Goal: Task Accomplishment & Management: Use online tool/utility

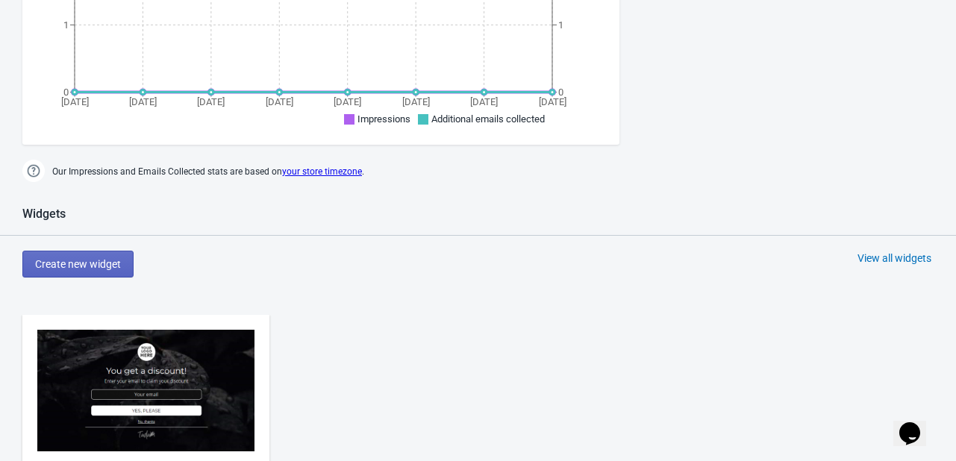
scroll to position [496, 0]
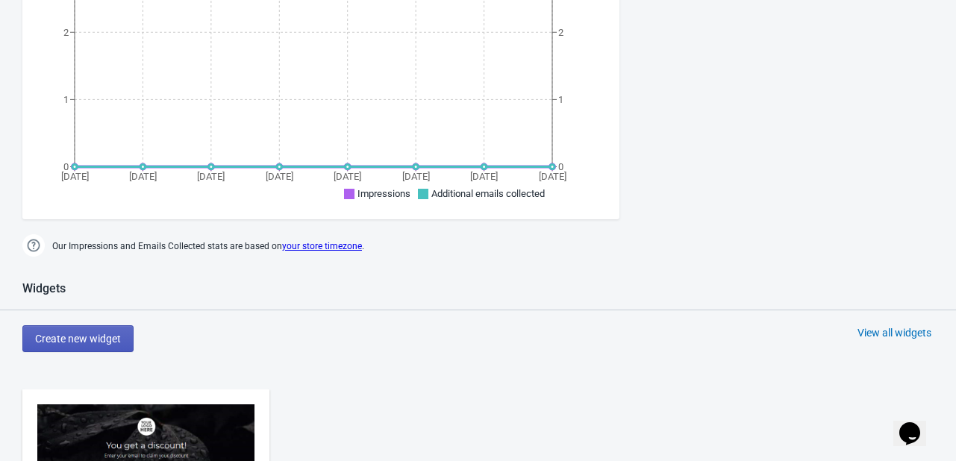
click at [33, 325] on button "Create new widget" at bounding box center [77, 338] width 111 height 27
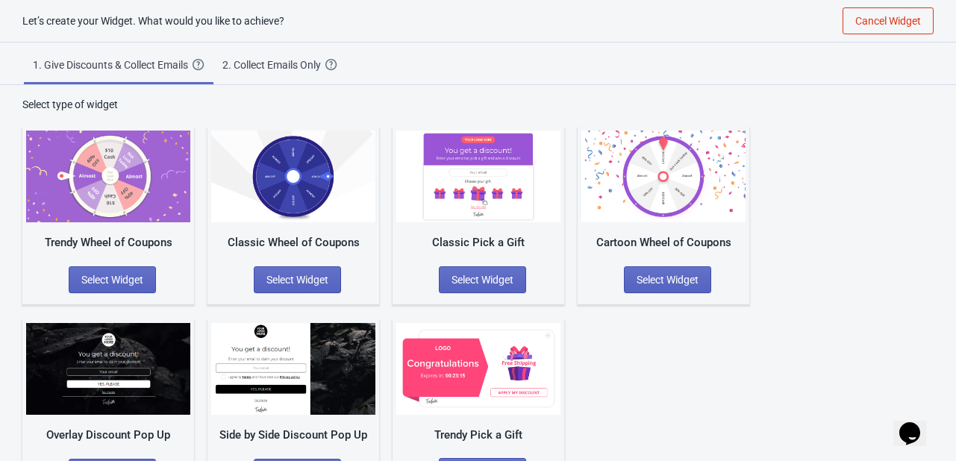
scroll to position [50, 0]
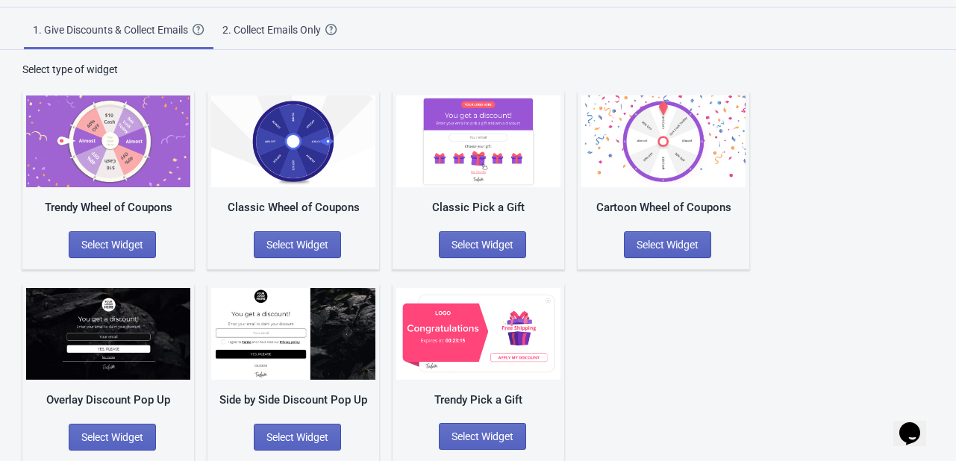
click at [275, 24] on div "2. Collect Emails Only" at bounding box center [273, 29] width 103 height 15
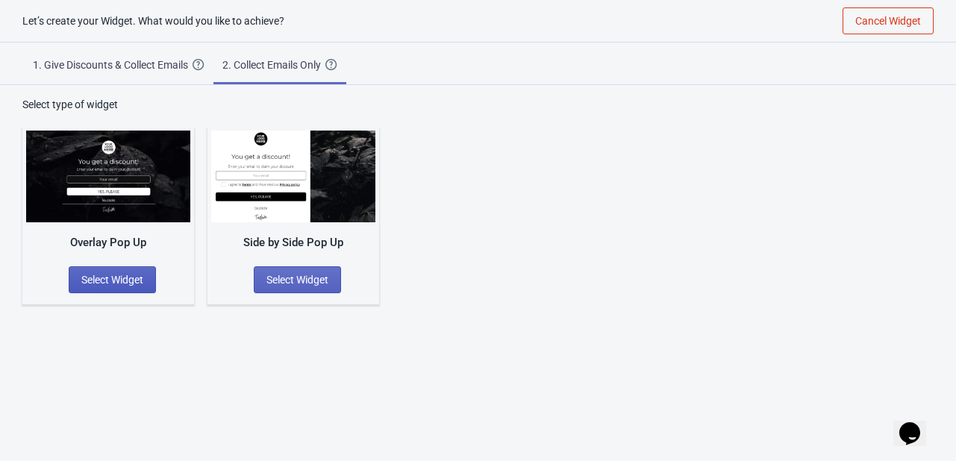
click at [121, 281] on span "Select Widget" at bounding box center [112, 280] width 62 height 12
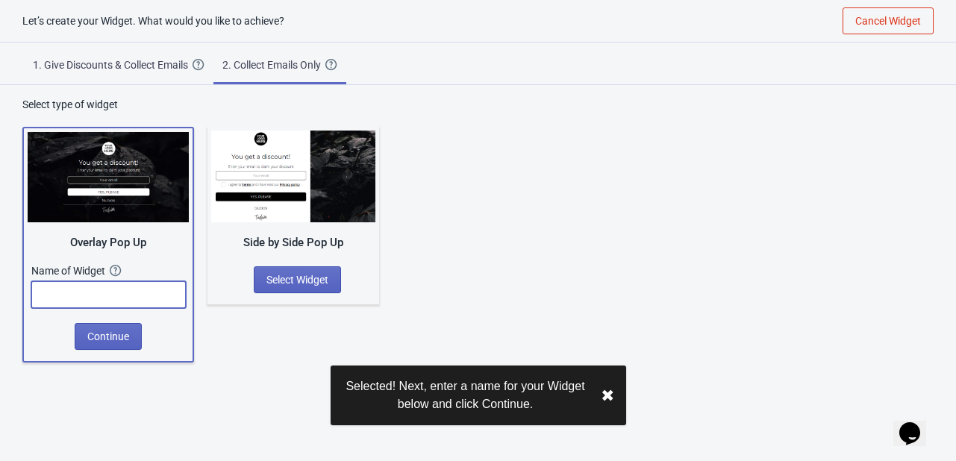
click at [96, 305] on input "text" at bounding box center [108, 294] width 155 height 27
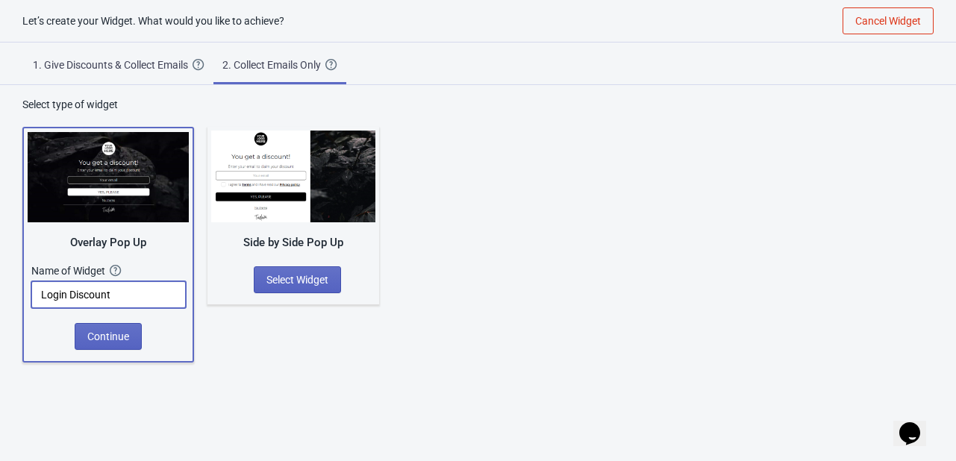
click at [70, 295] on input "Login Discount" at bounding box center [108, 294] width 155 height 27
type input "email Discount"
click at [98, 339] on span "Continue" at bounding box center [108, 337] width 42 height 12
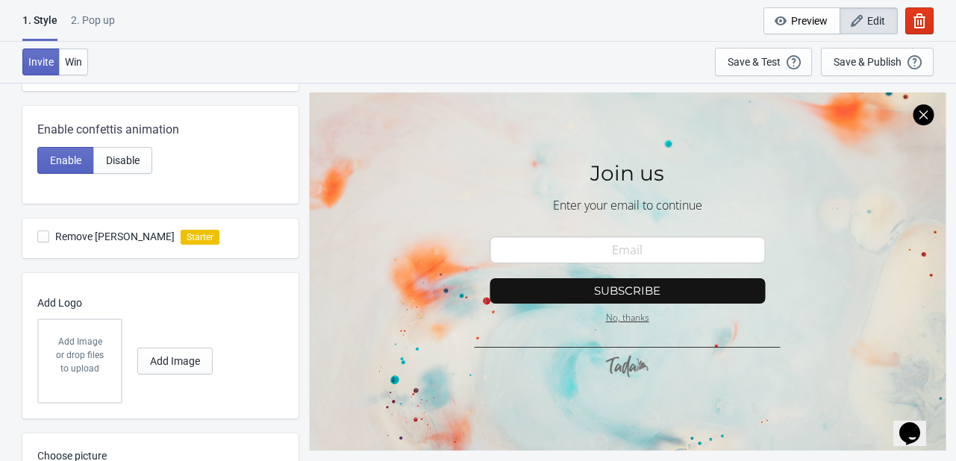
scroll to position [448, 0]
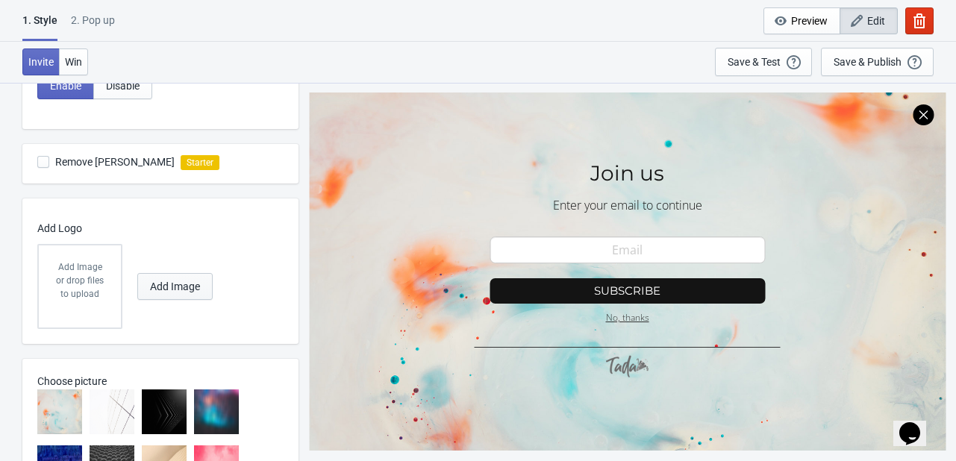
click at [171, 290] on span "Add Image" at bounding box center [175, 287] width 50 height 12
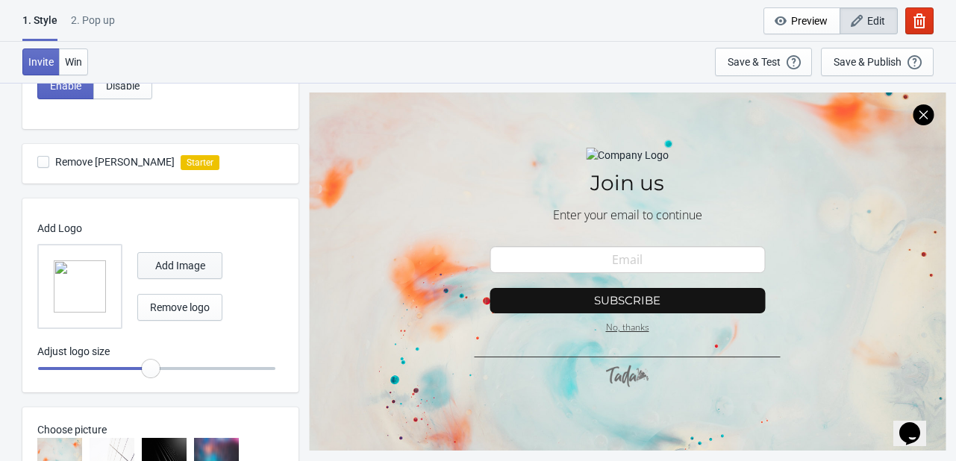
scroll to position [523, 0]
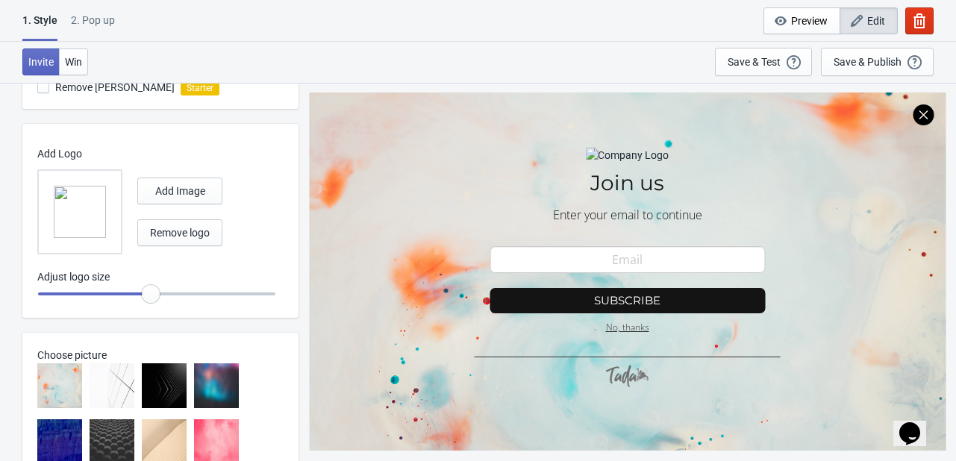
radio input "true"
type input "1.05"
radio input "true"
type input "1.1"
radio input "true"
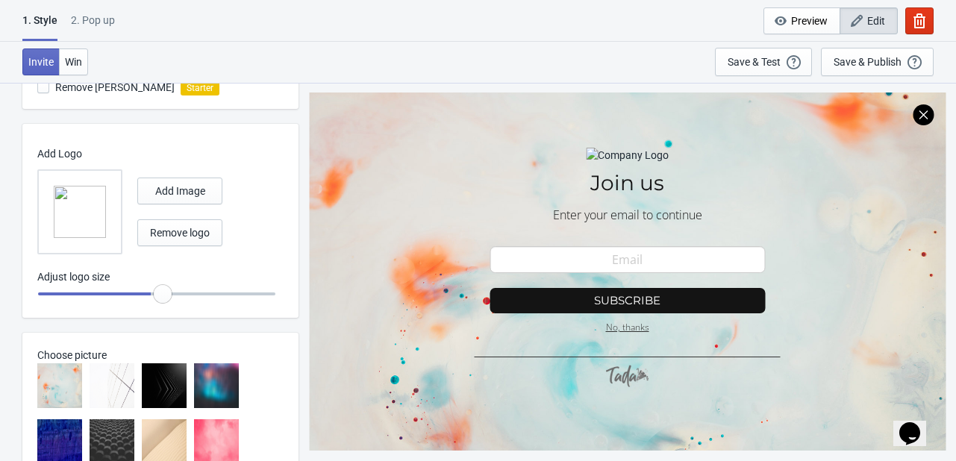
type input "1.15"
radio input "true"
type input "1.2"
radio input "true"
type input "1.25"
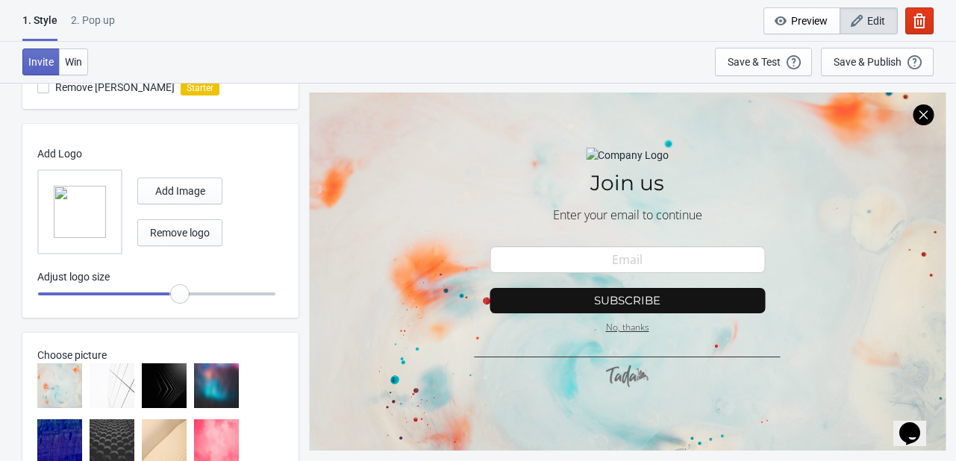
radio input "true"
type input "1.3"
radio input "true"
type input "1.35"
radio input "true"
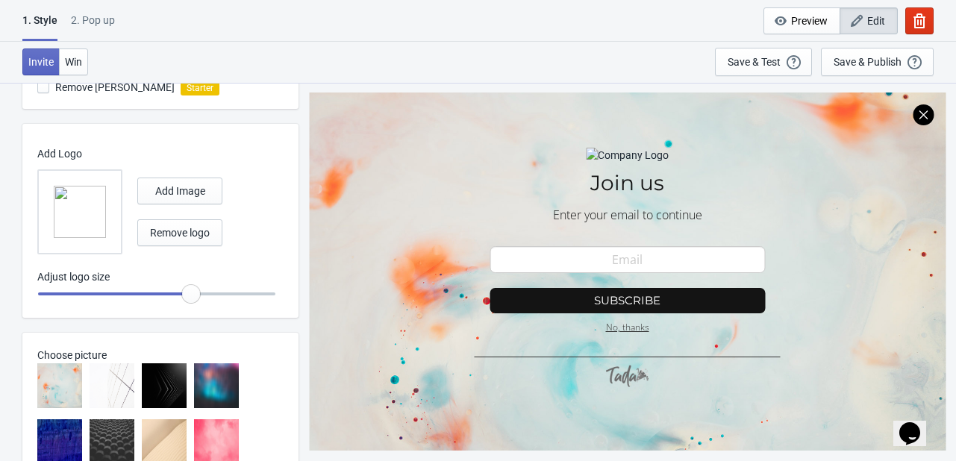
type input "1.4"
radio input "true"
type input "1.45"
radio input "true"
type input "1.5"
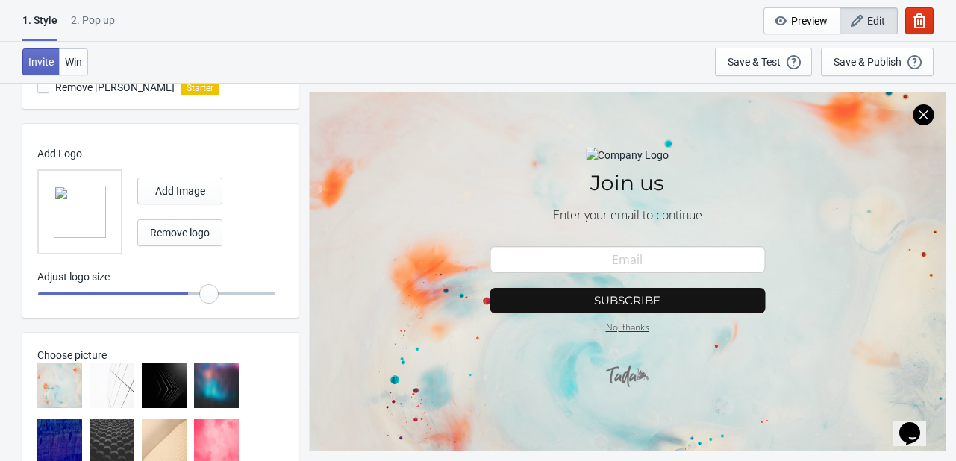
radio input "true"
type input "1.55"
radio input "true"
type input "1.6"
radio input "true"
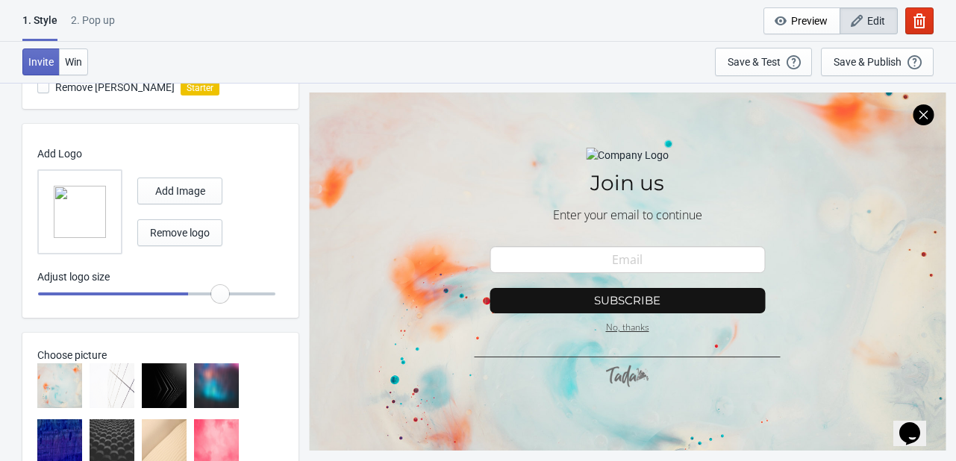
type input "1.65"
radio input "true"
type input "1.7"
radio input "true"
type input "1.75"
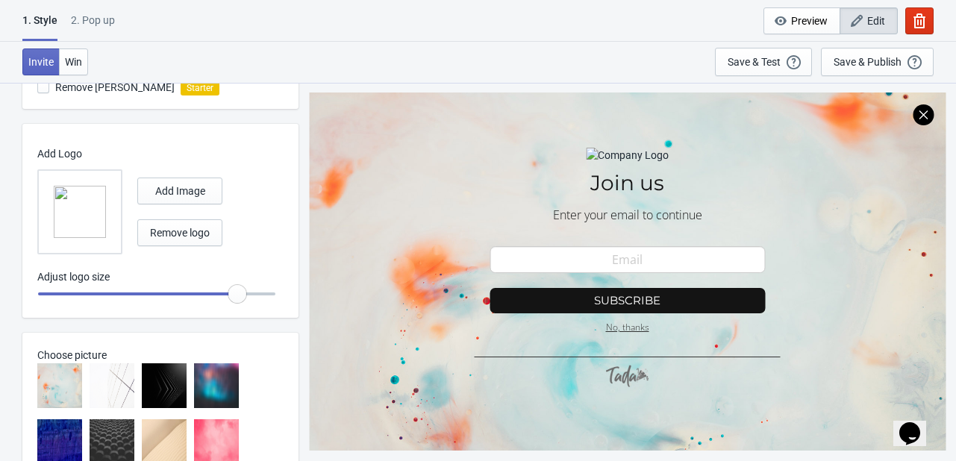
radio input "true"
type input "1.8"
radio input "true"
type input "1.85"
radio input "true"
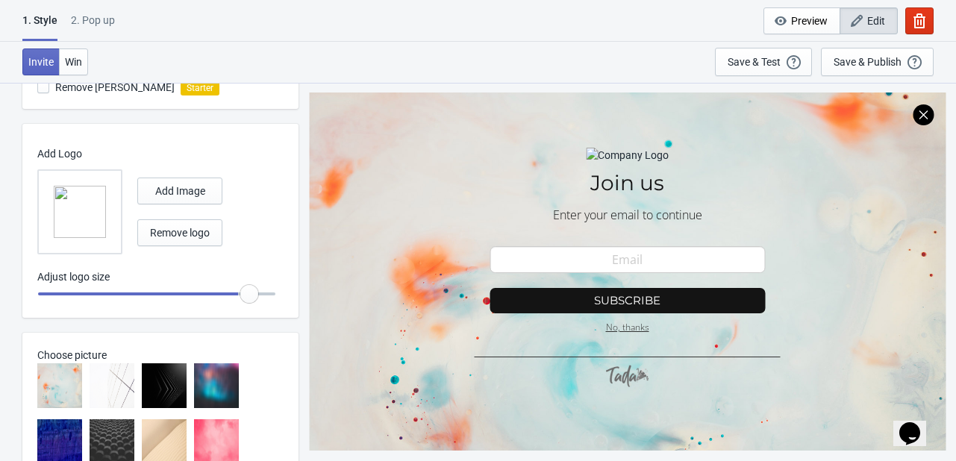
type input "1.9"
radio input "true"
type input "1.95"
radio input "true"
drag, startPoint x: 152, startPoint y: 296, endPoint x: 302, endPoint y: 292, distance: 150.1
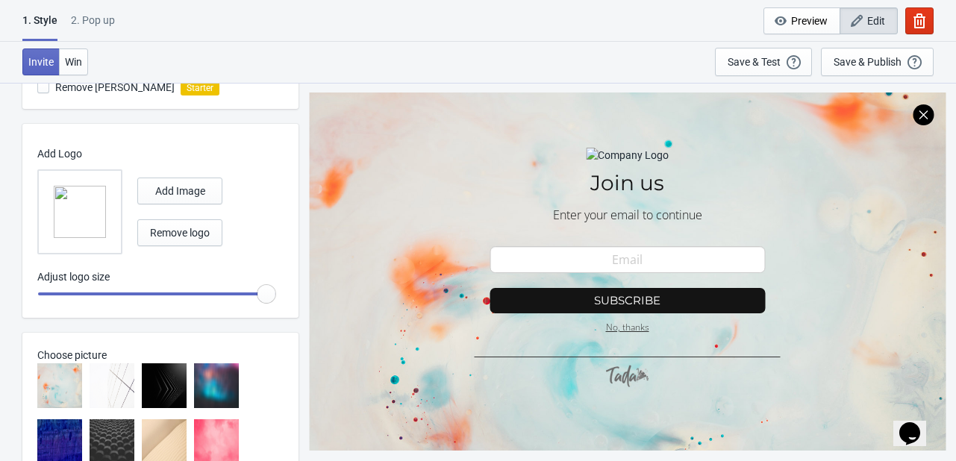
type input "2"
click at [276, 292] on input "range" at bounding box center [156, 294] width 239 height 27
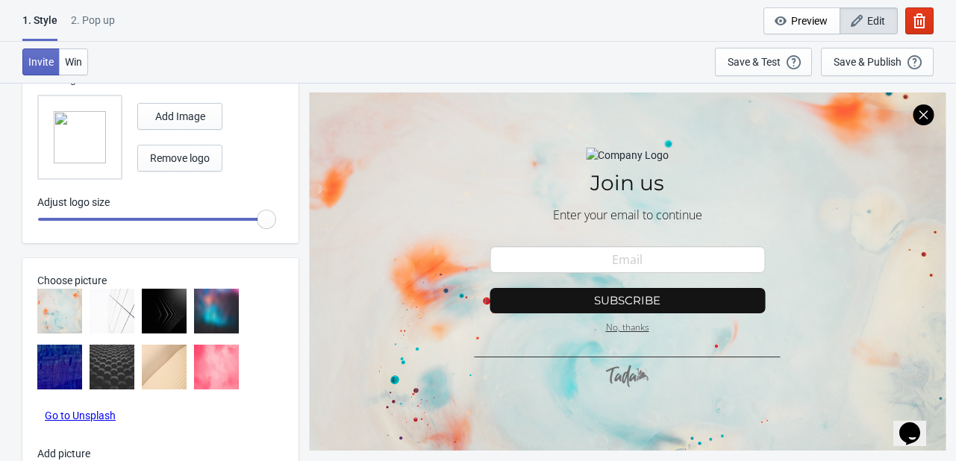
scroll to position [672, 0]
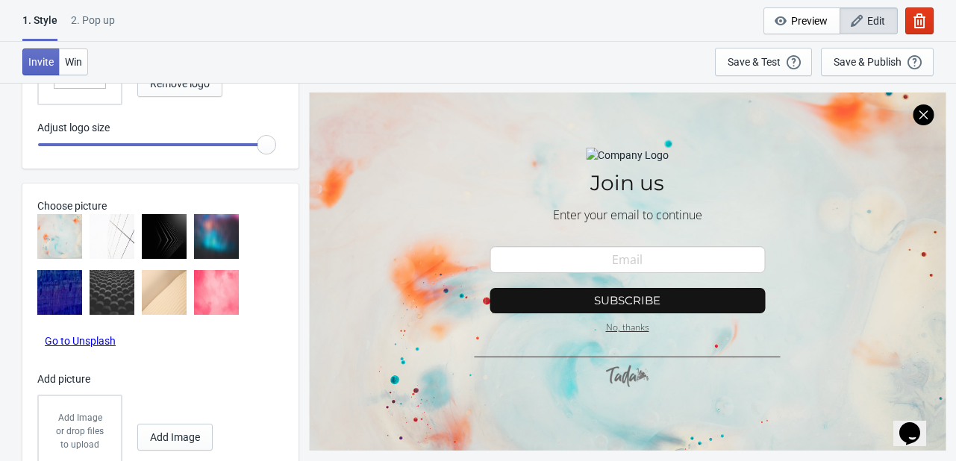
click at [170, 246] on img at bounding box center [164, 236] width 45 height 45
radio input "true"
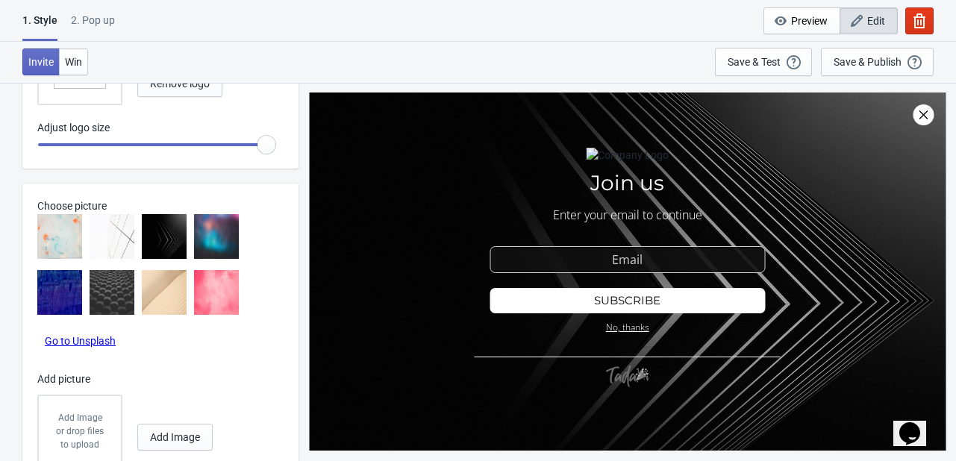
scroll to position [746, 0]
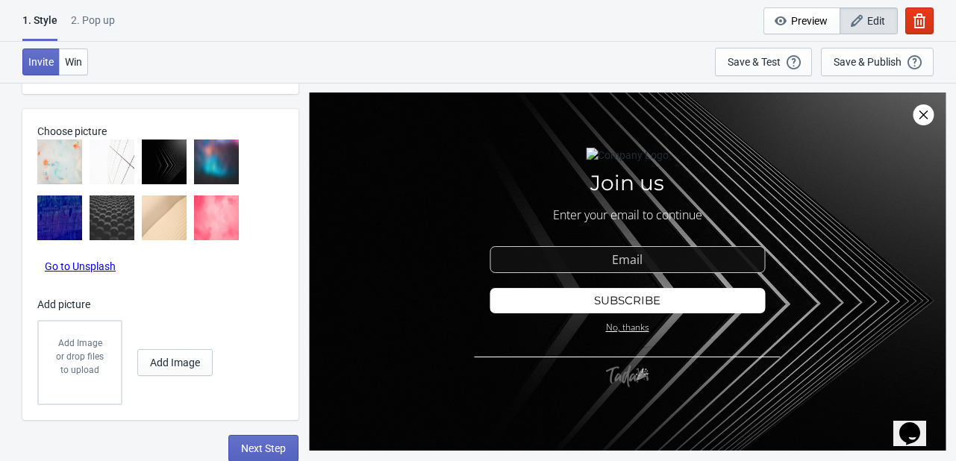
click at [172, 217] on img at bounding box center [164, 218] width 45 height 45
radio input "true"
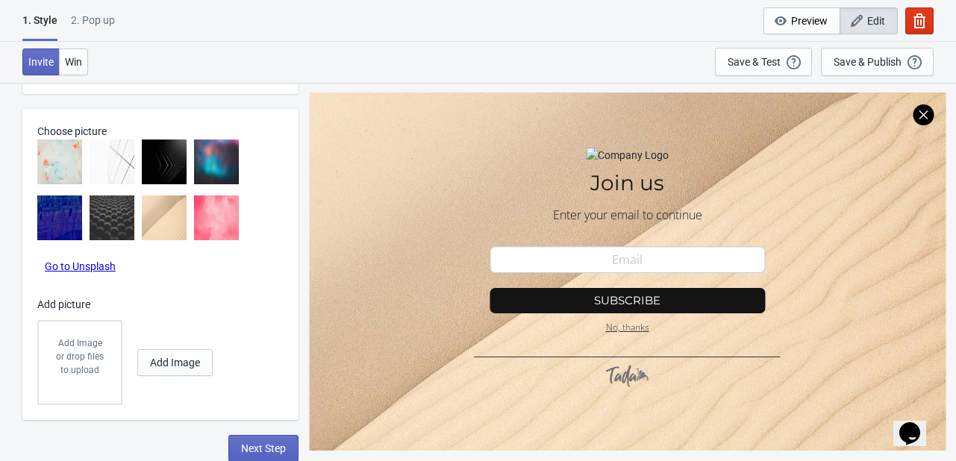
click at [224, 168] on img at bounding box center [216, 162] width 45 height 45
radio input "true"
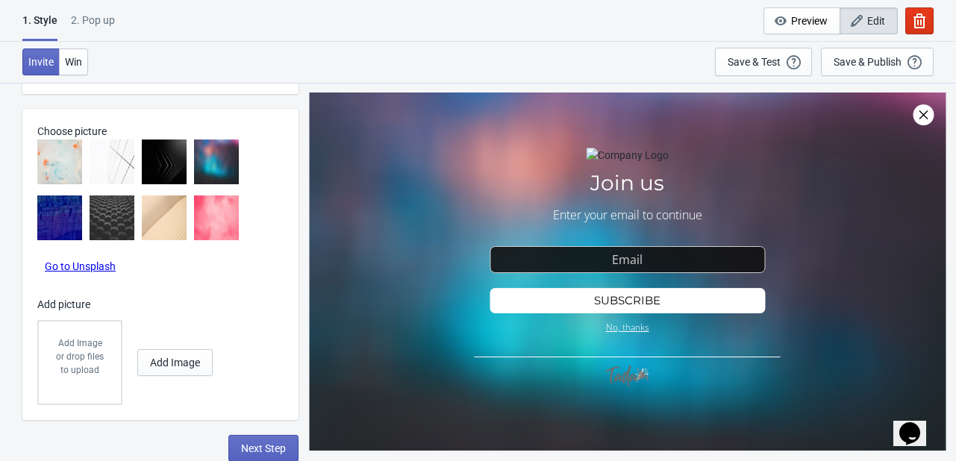
click at [46, 169] on img at bounding box center [59, 162] width 45 height 45
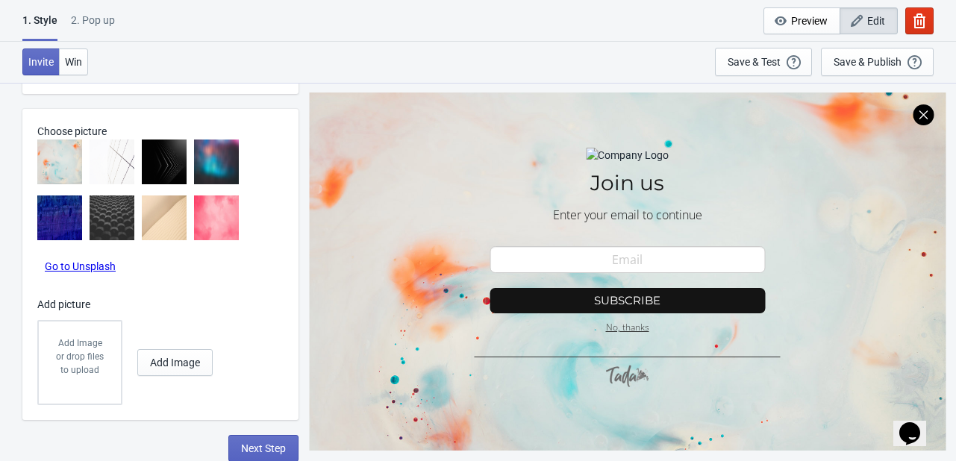
click at [225, 213] on img at bounding box center [216, 218] width 45 height 45
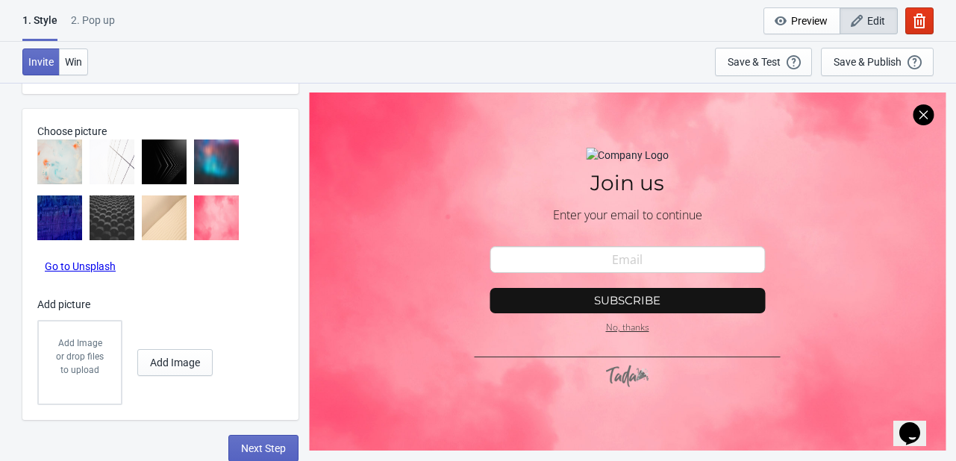
click at [67, 157] on img at bounding box center [59, 162] width 45 height 45
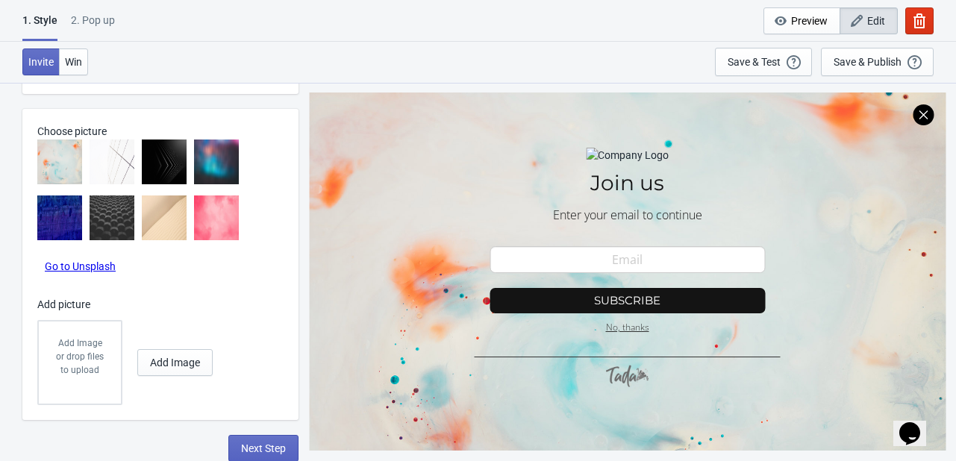
click at [114, 158] on img at bounding box center [112, 162] width 45 height 45
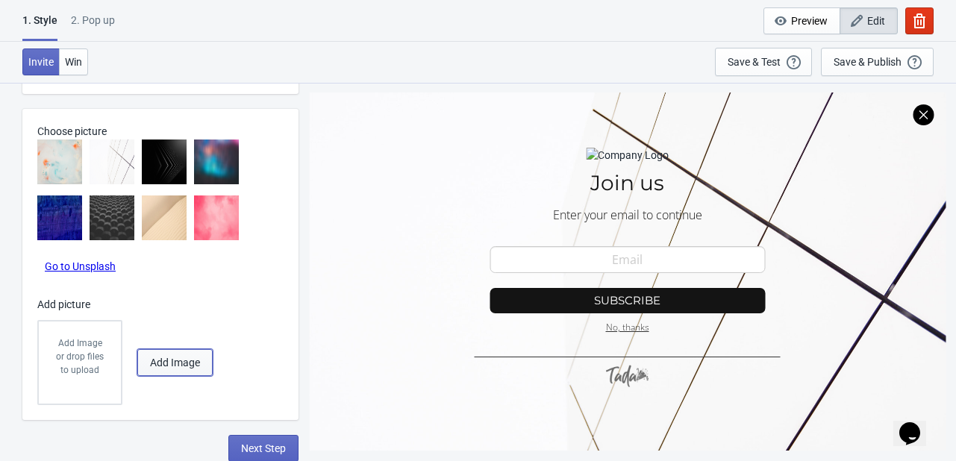
click at [178, 358] on span "Add Image" at bounding box center [175, 363] width 50 height 12
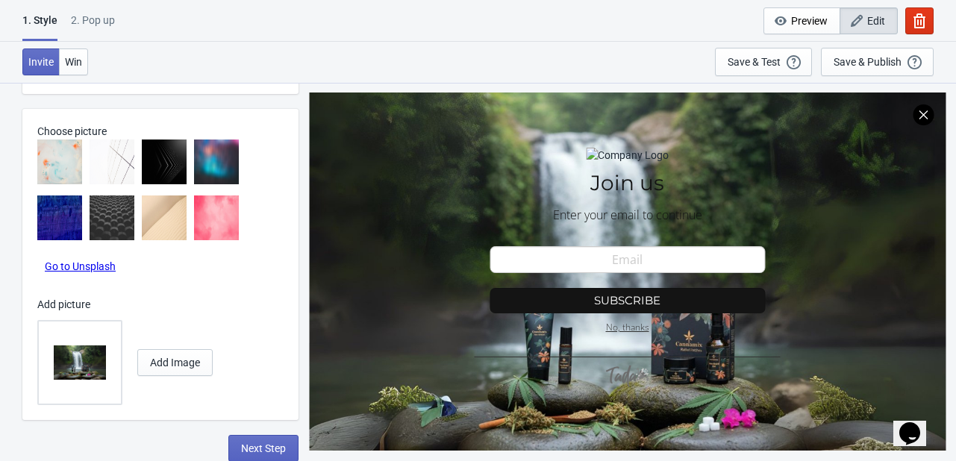
drag, startPoint x: 459, startPoint y: 222, endPoint x: 418, endPoint y: 255, distance: 53.0
click at [418, 255] on div at bounding box center [627, 272] width 637 height 358
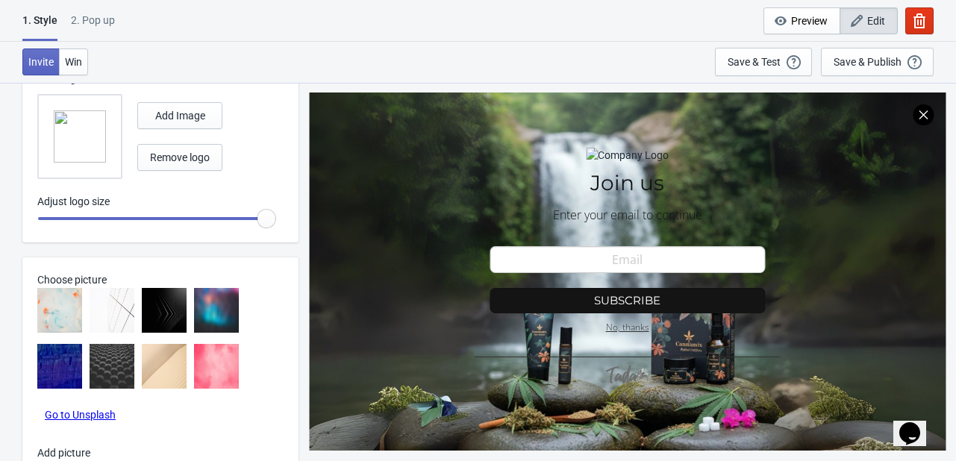
scroll to position [523, 0]
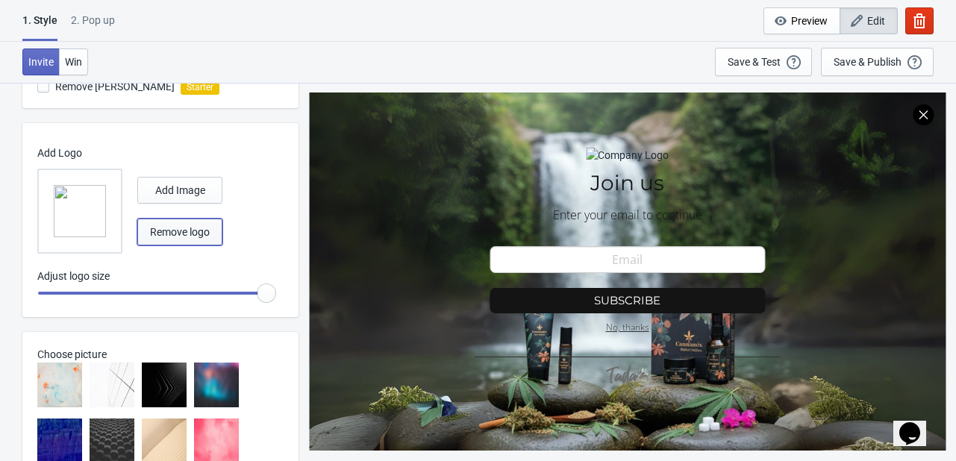
click at [180, 222] on button "Remove logo" at bounding box center [179, 232] width 85 height 27
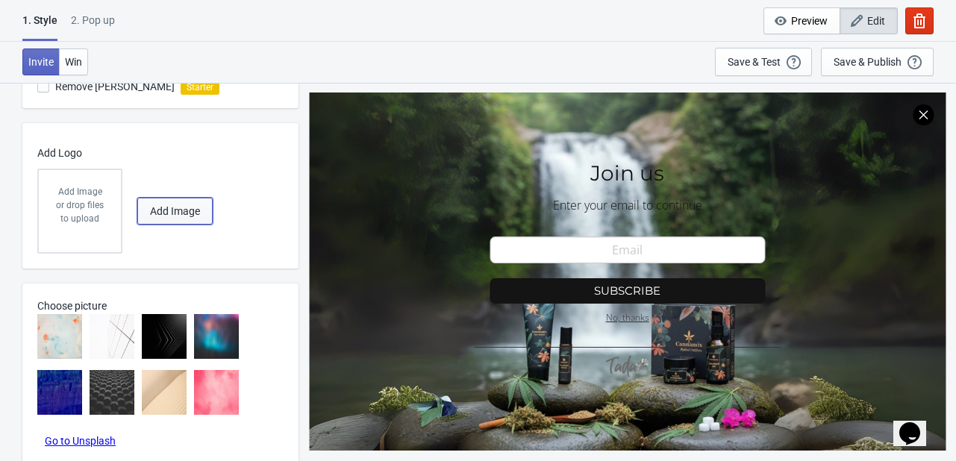
click at [179, 198] on button "Add Image" at bounding box center [174, 211] width 75 height 27
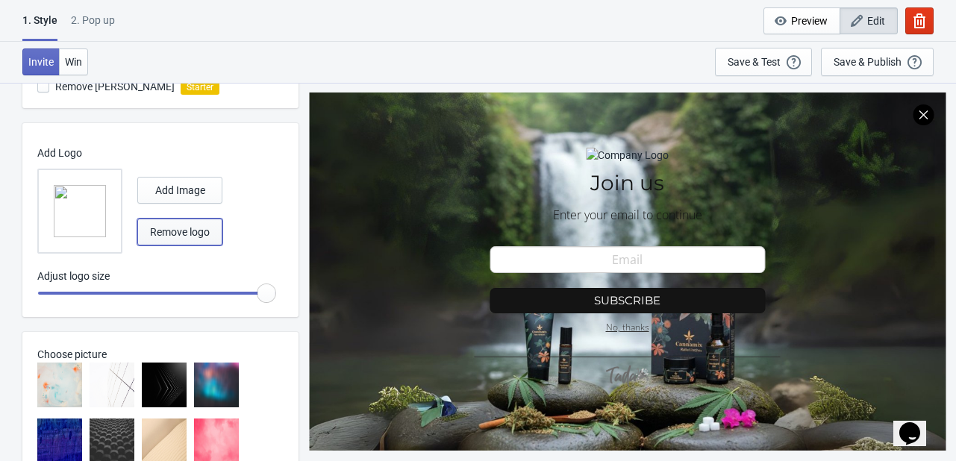
click at [191, 234] on span "Remove logo" at bounding box center [180, 232] width 60 height 12
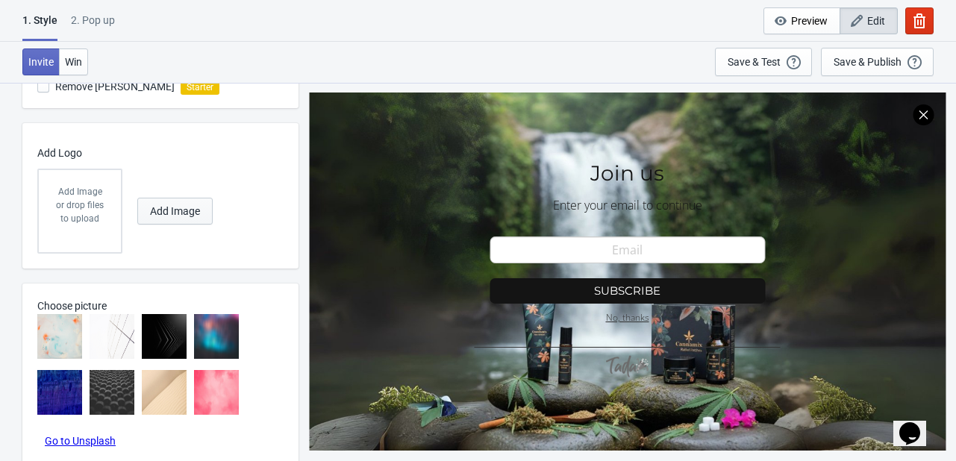
click at [184, 211] on span "Add Image" at bounding box center [175, 211] width 50 height 12
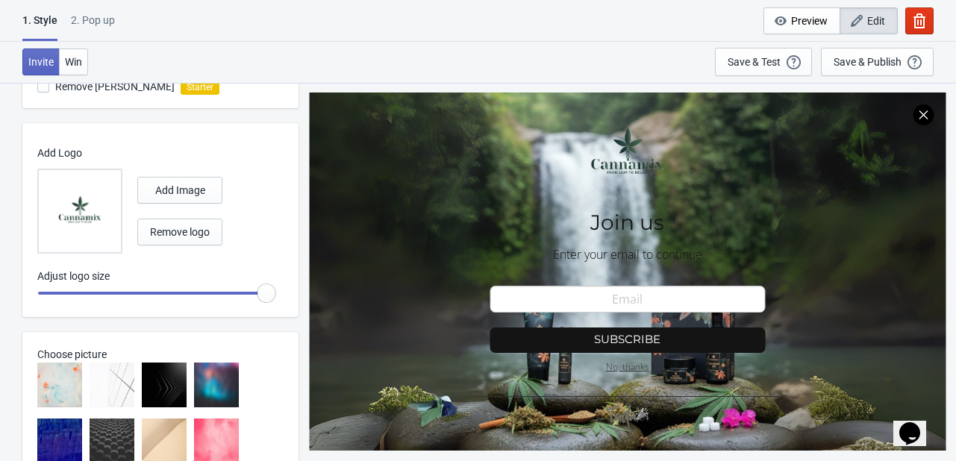
radio input "true"
type input "1.95"
radio input "true"
type input "1.9"
radio input "true"
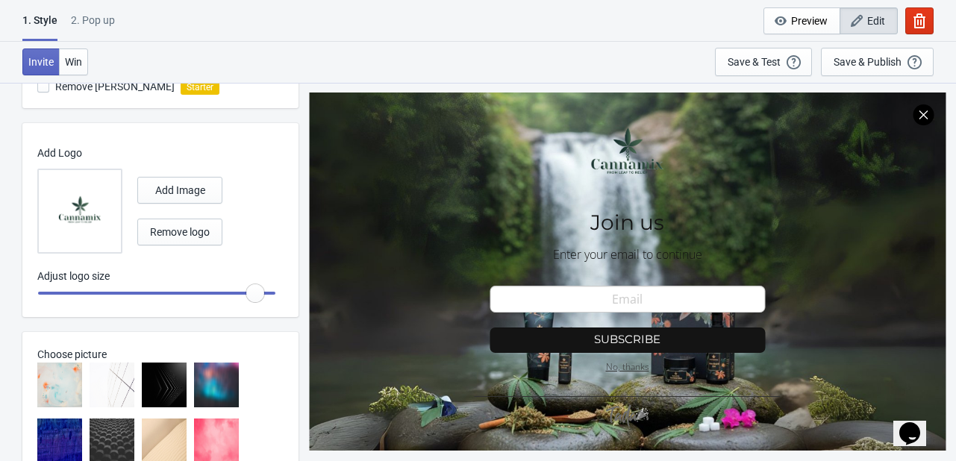
type input "1.85"
radio input "true"
type input "1.8"
radio input "true"
type input "1.75"
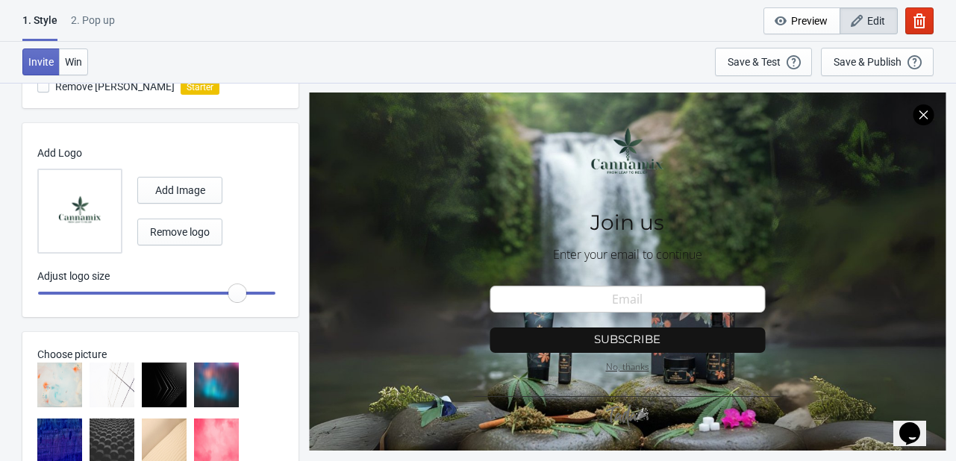
radio input "true"
type input "1.7"
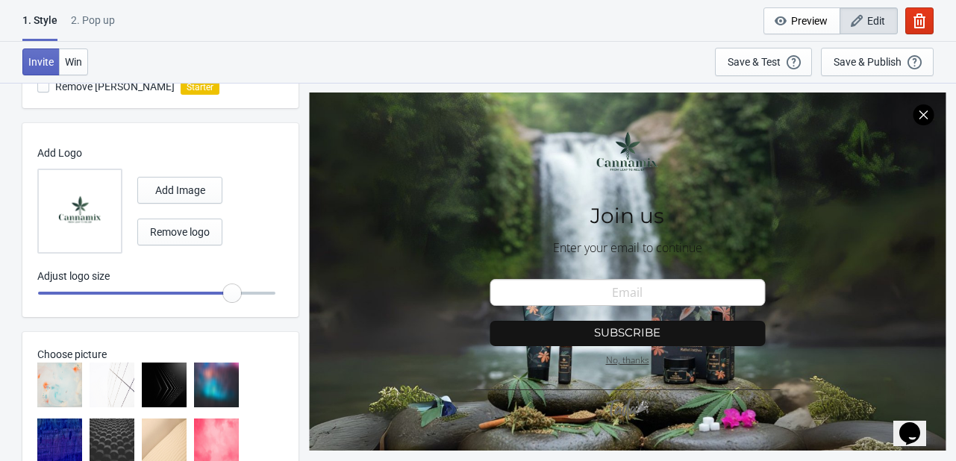
radio input "true"
type input "1.75"
radio input "true"
type input "1.8"
radio input "true"
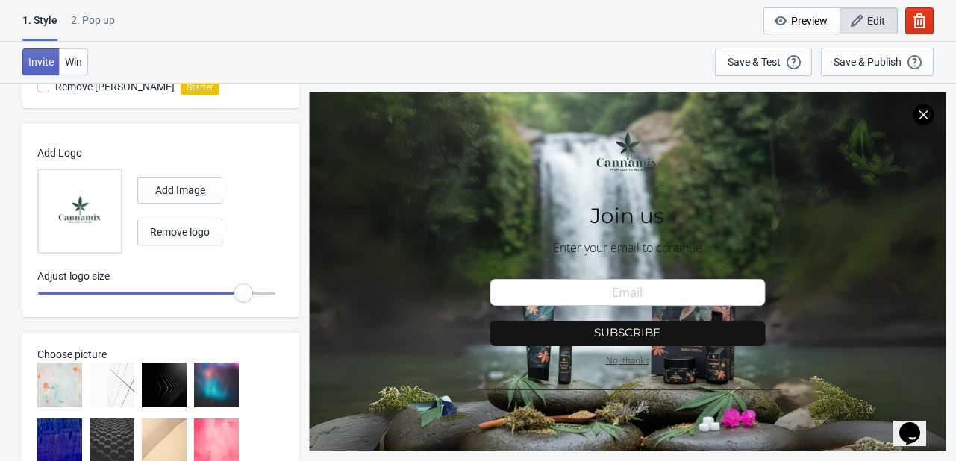
type input "1.85"
radio input "true"
type input "1.9"
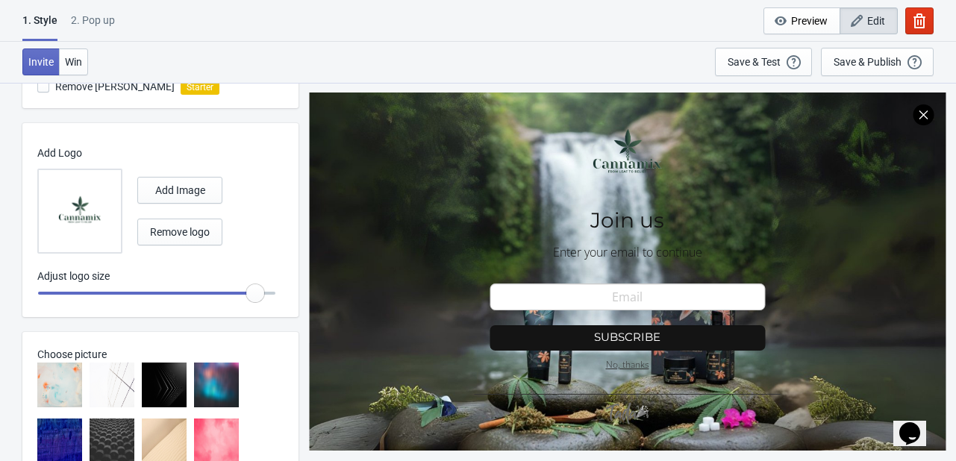
radio input "true"
type input "2"
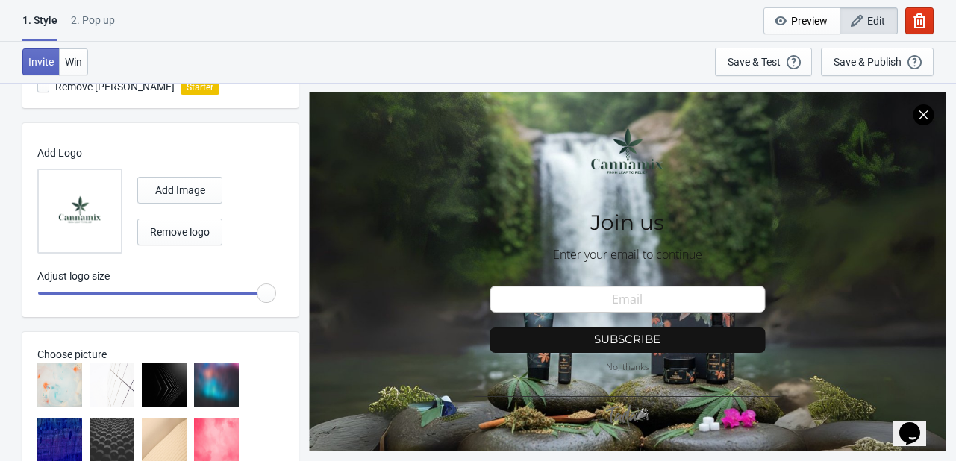
radio input "true"
type input "1.9"
radio input "true"
type input "1.7"
radio input "true"
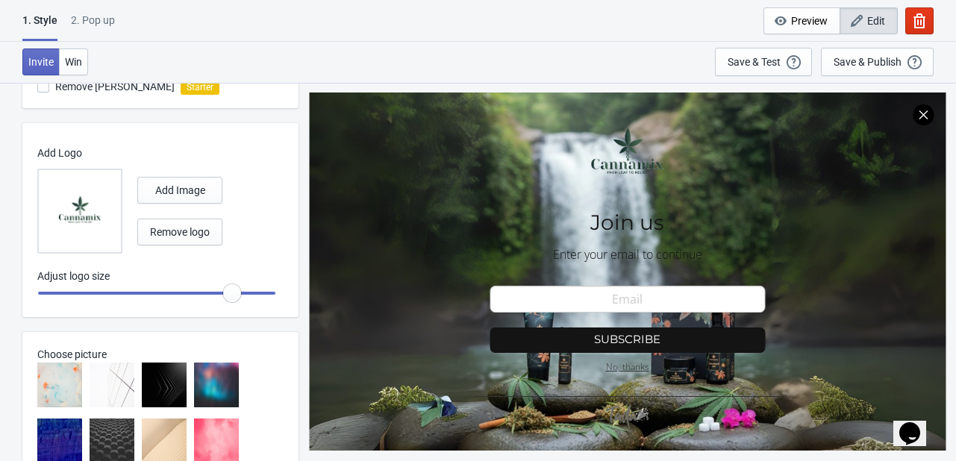
type input "1.55"
radio input "true"
type input "1.35"
radio input "true"
type input "1.2"
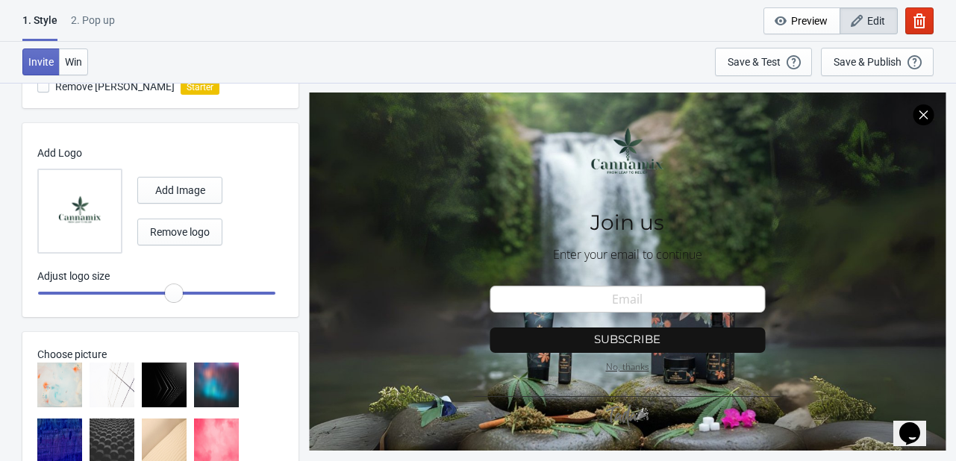
radio input "true"
type input "1.1"
radio input "true"
type input "0.75"
radio input "true"
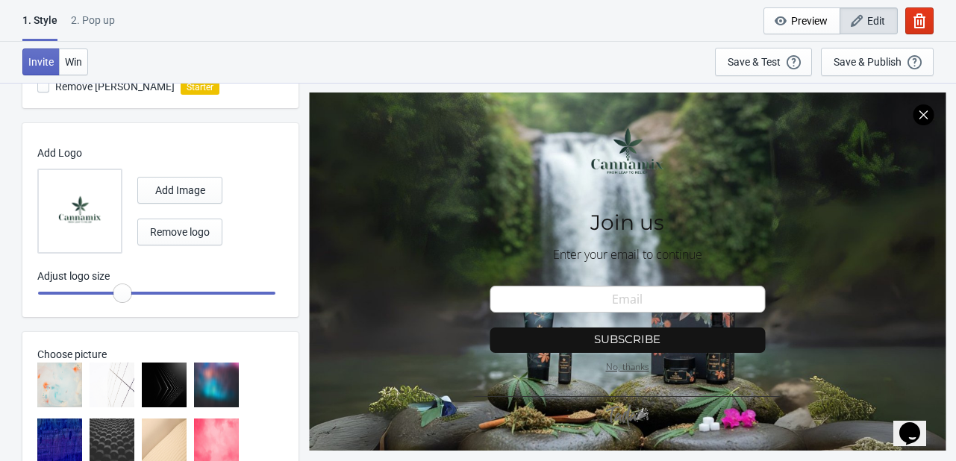
type input "0.6"
radio input "true"
type input "0.4"
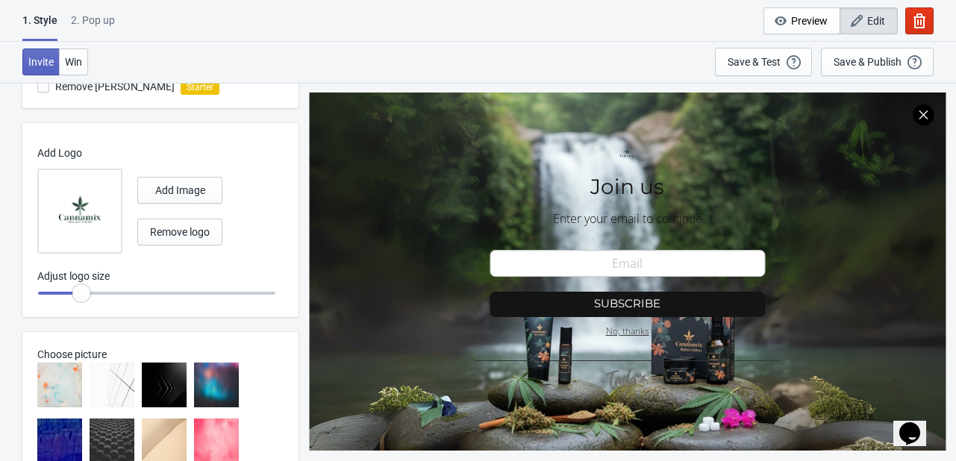
radio input "true"
type input "0.3"
radio input "true"
type input "0.2"
radio input "true"
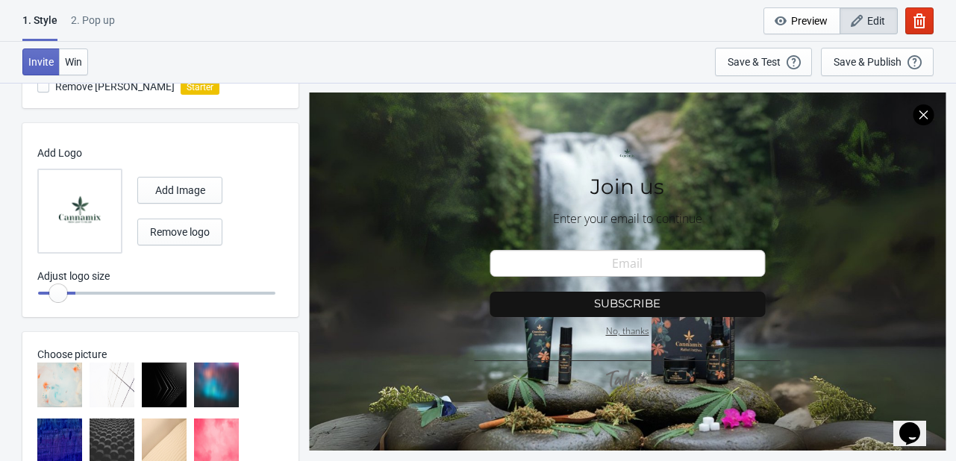
type input "0.15"
radio input "true"
type input "0.1"
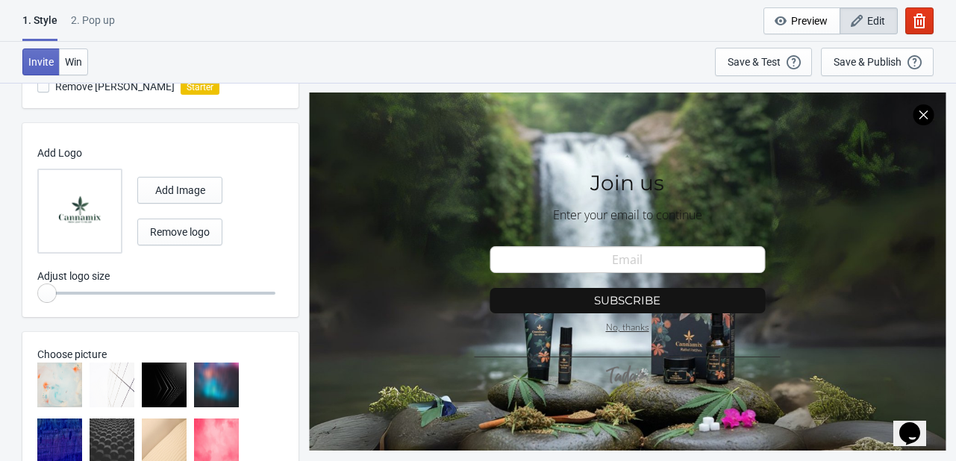
radio input "true"
type input "0.15"
radio input "true"
type input "0.3"
radio input "true"
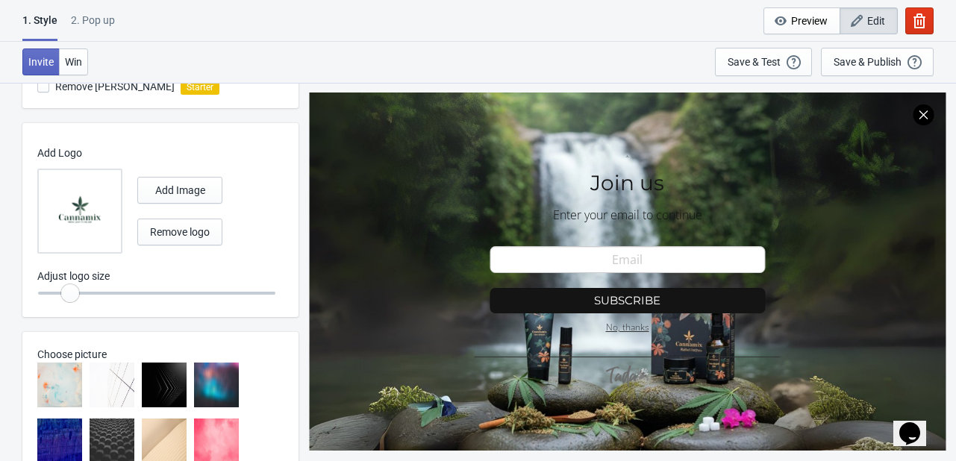
type input "0.45"
radio input "true"
type input "0.7"
radio input "true"
type input "1.2"
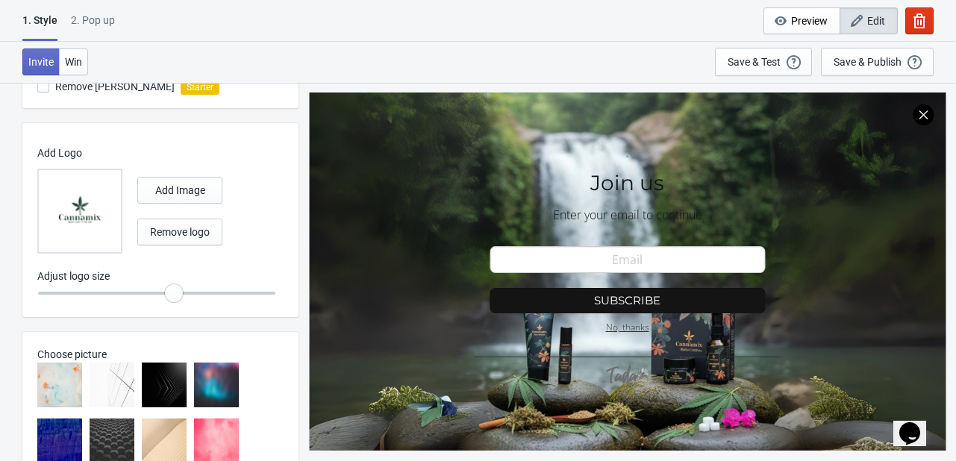
radio input "true"
type input "1.35"
radio input "true"
type input "1.55"
radio input "true"
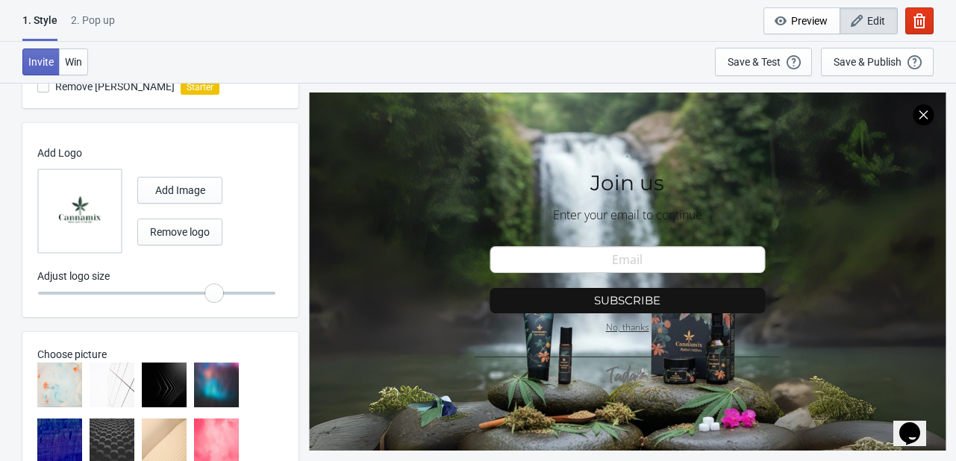
type input "1.75"
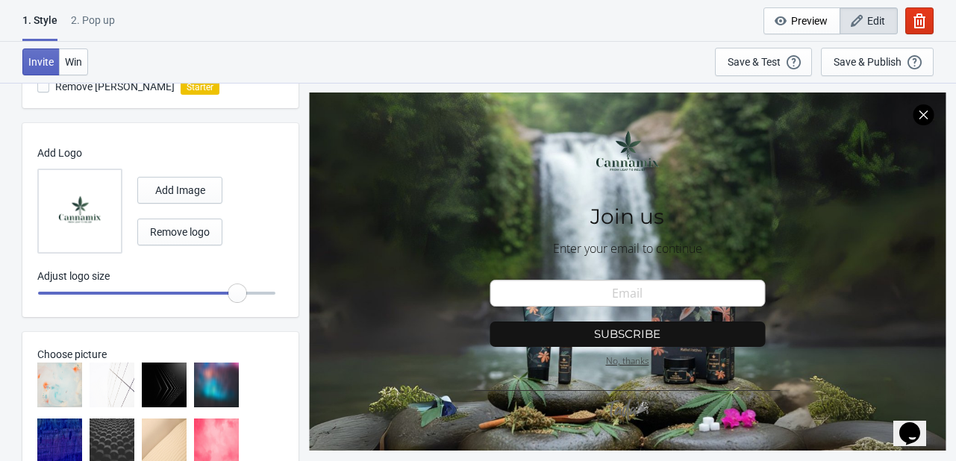
radio input "true"
type input "1.9"
radio input "true"
type input "2"
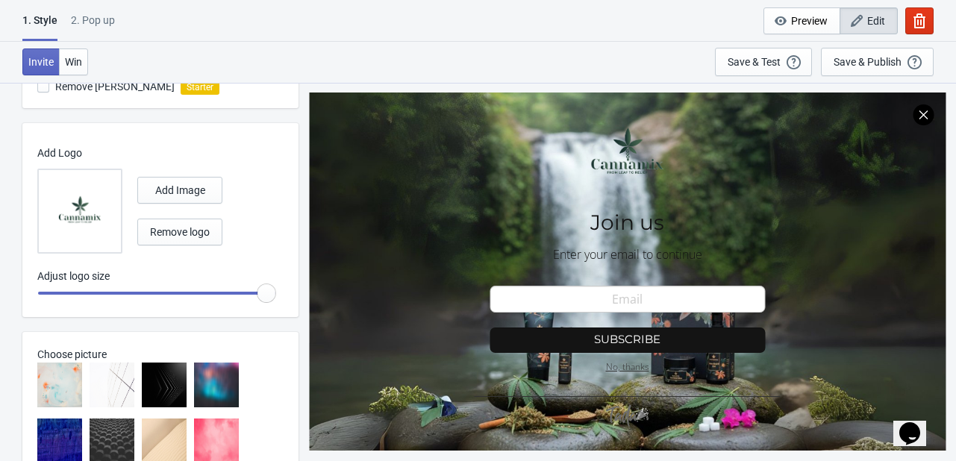
drag, startPoint x: 263, startPoint y: 291, endPoint x: 314, endPoint y: 298, distance: 51.2
click at [276, 298] on input "range" at bounding box center [156, 293] width 239 height 27
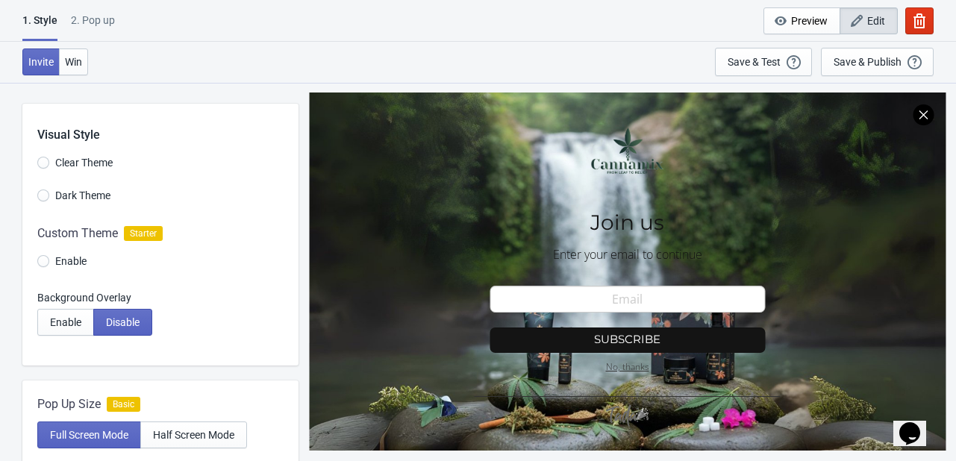
scroll to position [0, 0]
click at [69, 63] on span "Win" at bounding box center [73, 62] width 17 height 12
radio input "true"
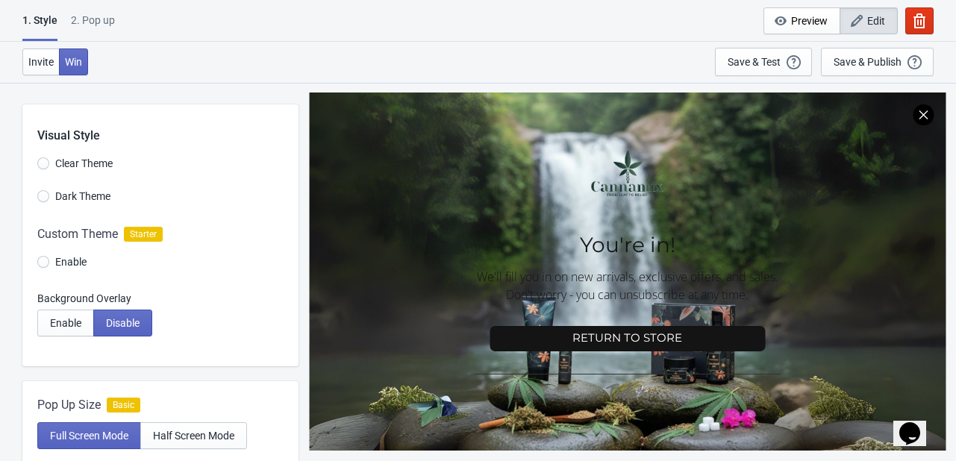
click at [36, 195] on div "Visual Style Clear Theme Dark Theme Custom Theme Starter Enable Background Over…" at bounding box center [160, 236] width 276 height 262
click at [40, 196] on input "Dark Theme" at bounding box center [43, 203] width 12 height 27
radio input "true"
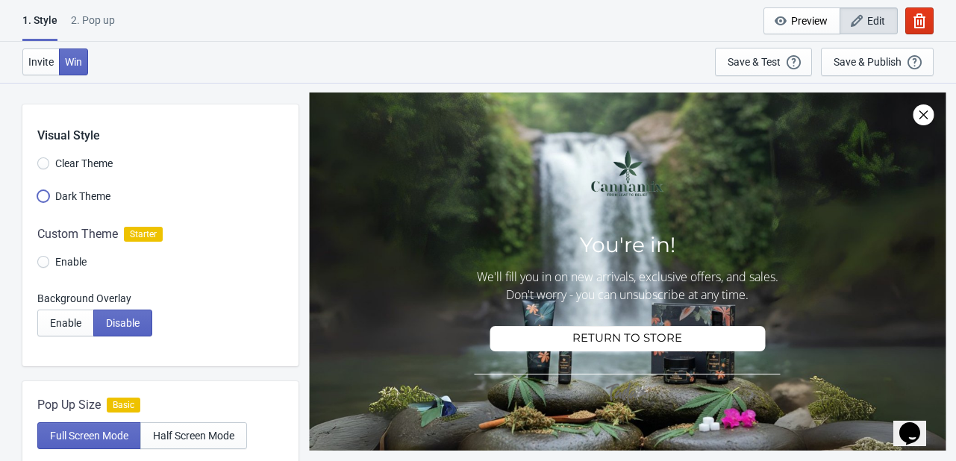
click at [40, 196] on input "Dark Theme" at bounding box center [43, 203] width 12 height 27
click at [52, 158] on label "Clear Theme" at bounding box center [74, 163] width 75 height 21
click at [49, 158] on input "Clear Theme" at bounding box center [43, 171] width 12 height 27
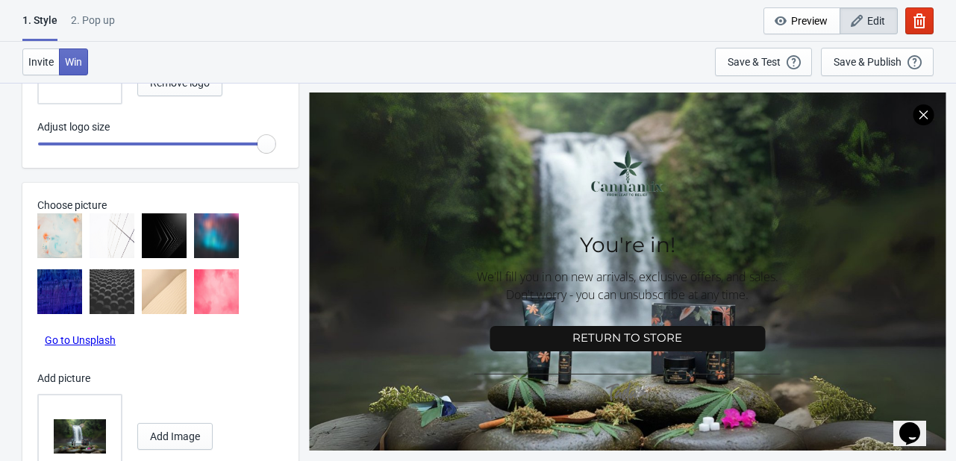
scroll to position [747, 0]
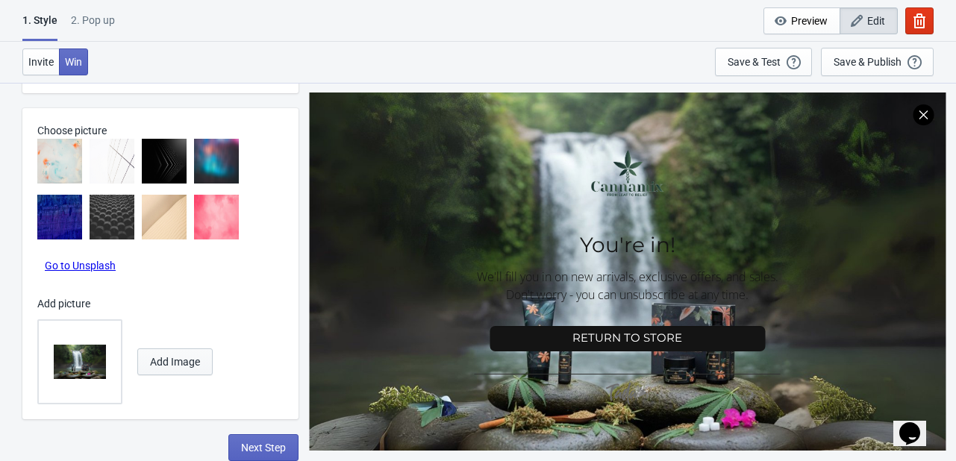
click at [199, 366] on span "Add Image" at bounding box center [175, 362] width 50 height 12
click at [99, 366] on img at bounding box center [80, 362] width 52 height 52
click at [0, 0] on input "file" at bounding box center [0, 0] width 0 height 0
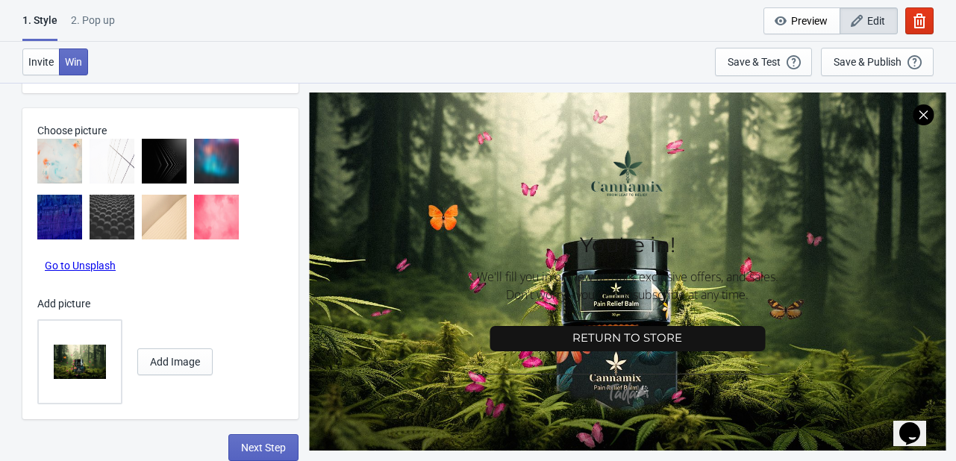
click at [99, 160] on img at bounding box center [112, 161] width 45 height 45
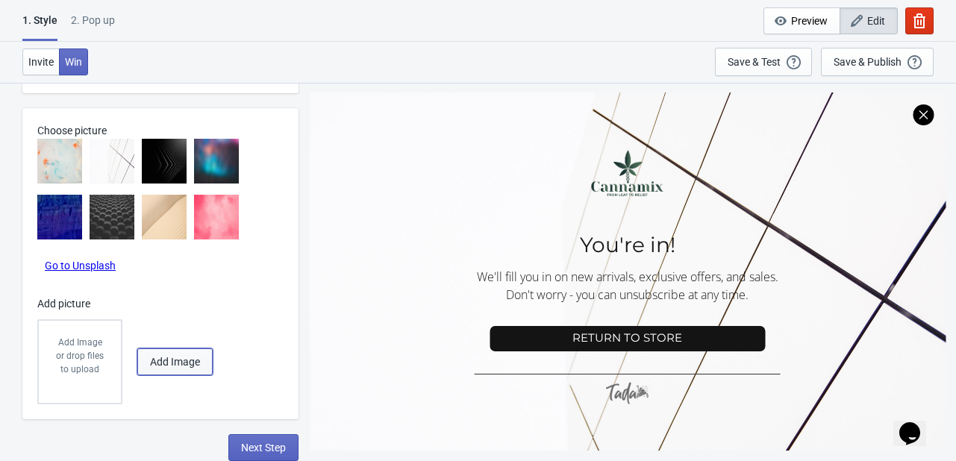
click at [182, 368] on button "Add Image" at bounding box center [174, 362] width 75 height 27
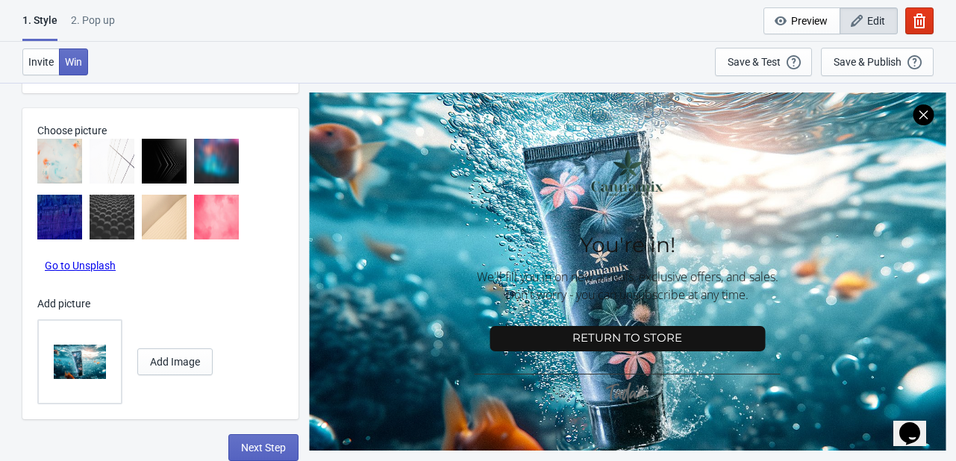
click at [115, 162] on img at bounding box center [112, 161] width 45 height 45
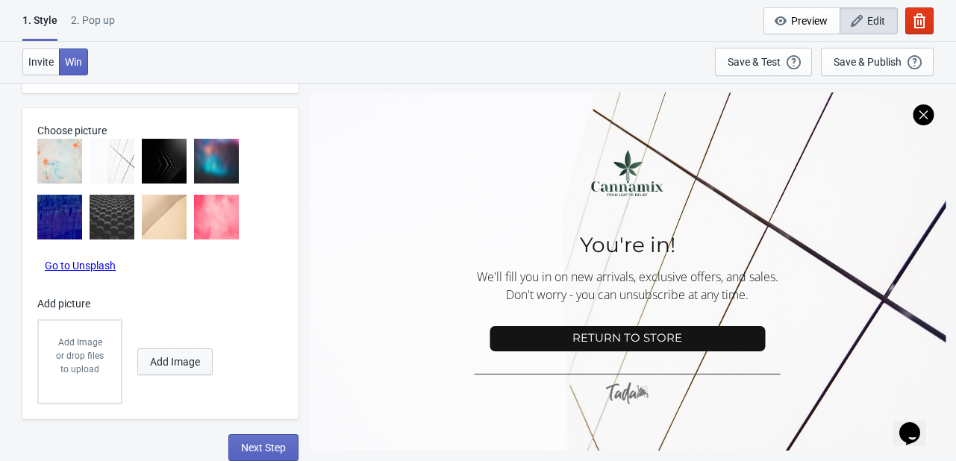
click at [196, 362] on span "Add Image" at bounding box center [175, 362] width 50 height 12
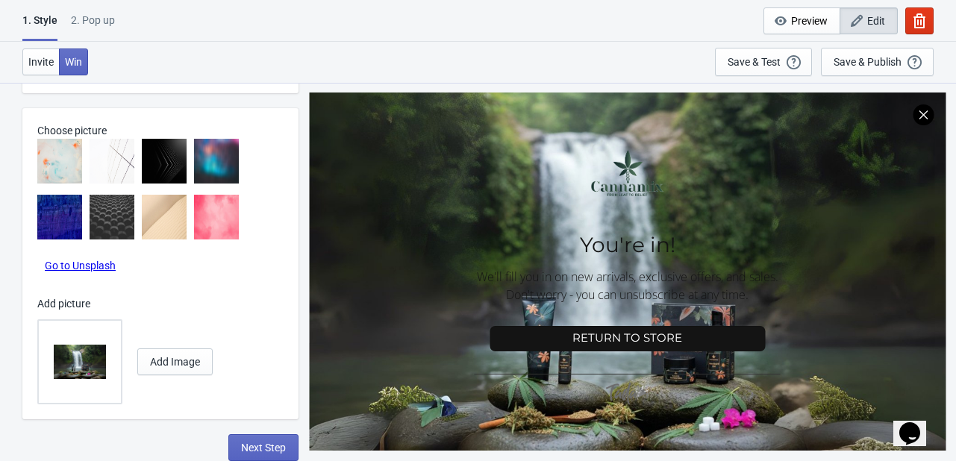
click at [69, 362] on img at bounding box center [80, 362] width 52 height 52
click at [0, 0] on input "file" at bounding box center [0, 0] width 0 height 0
radio input "true"
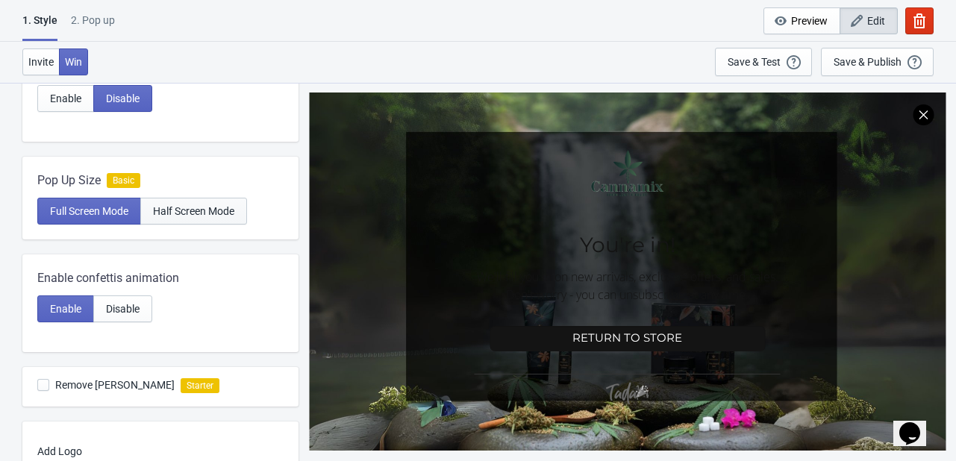
scroll to position [1, 0]
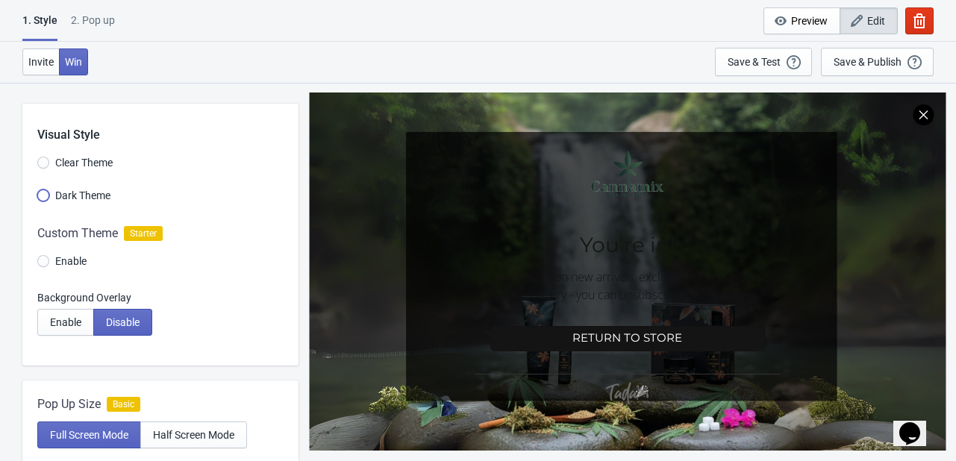
click at [48, 192] on input "Dark Theme" at bounding box center [43, 203] width 12 height 27
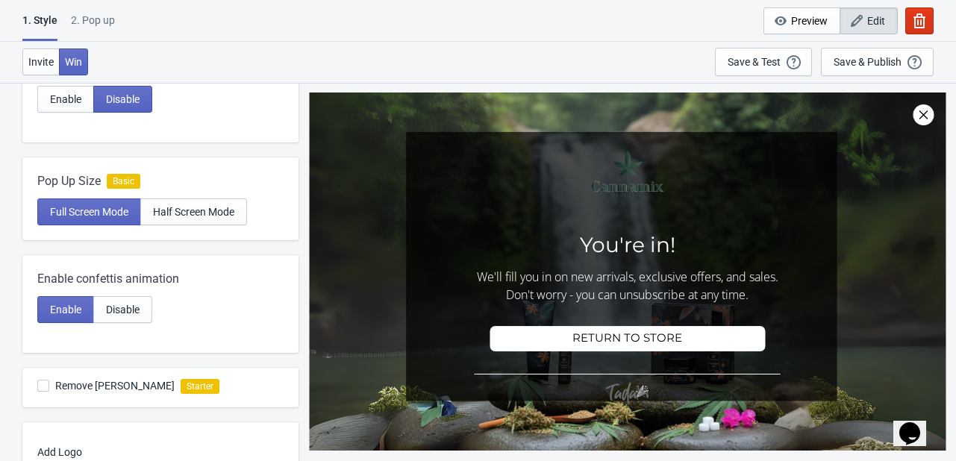
scroll to position [448, 0]
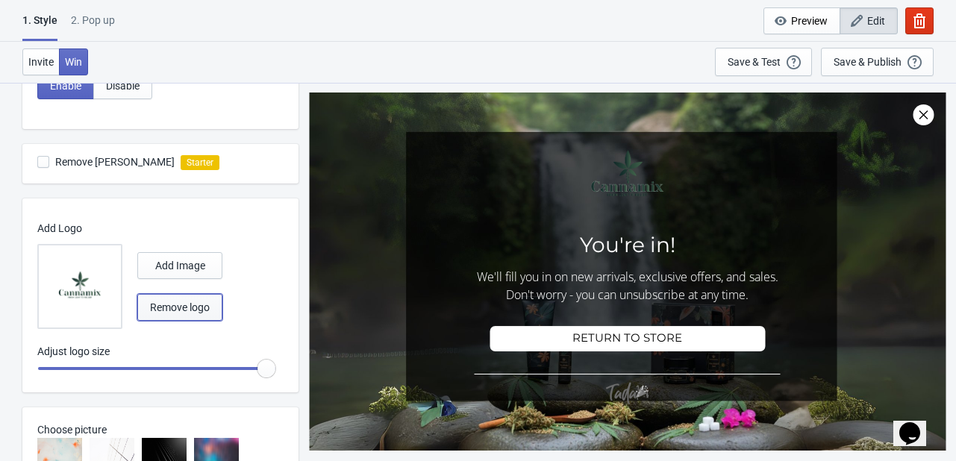
click at [183, 303] on span "Remove logo" at bounding box center [180, 308] width 60 height 12
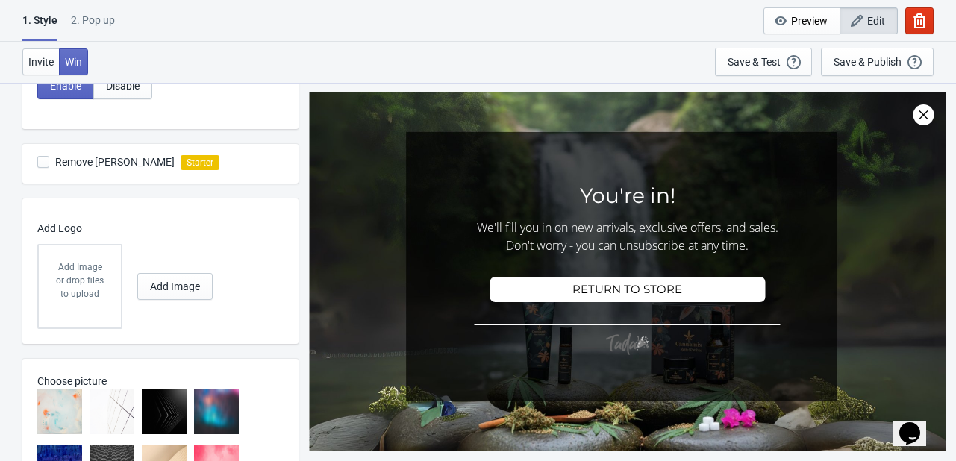
scroll to position [75, 0]
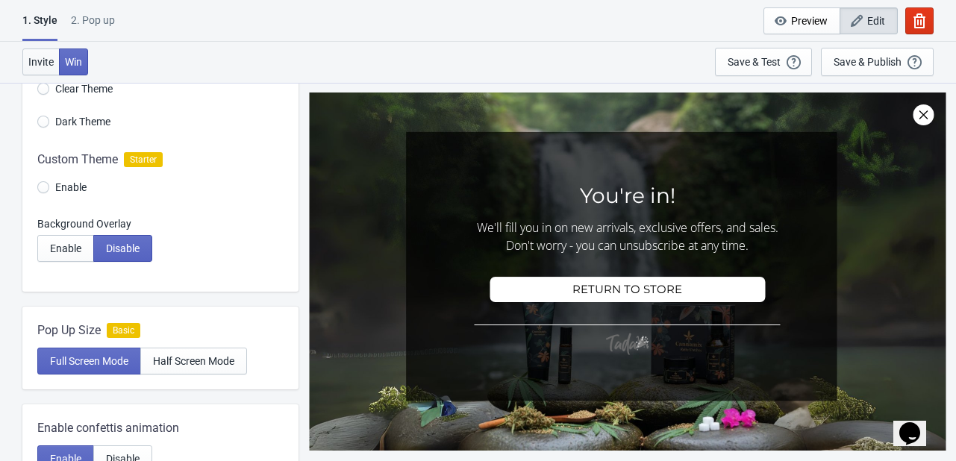
click at [49, 57] on span "Invite" at bounding box center [40, 62] width 25 height 12
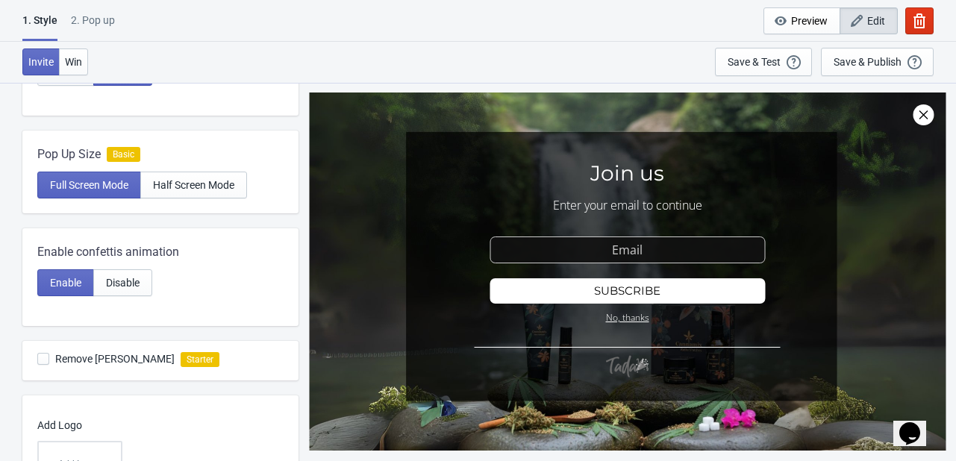
scroll to position [0, 0]
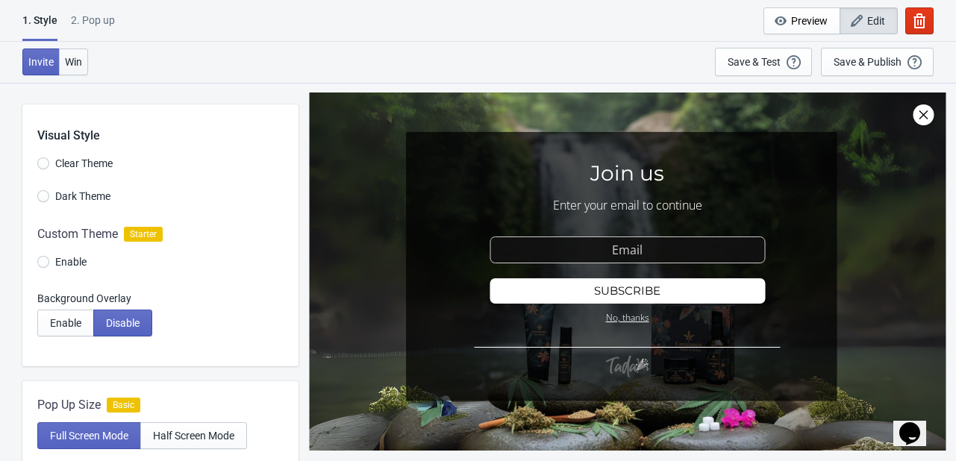
click at [73, 68] on button "Win" at bounding box center [73, 62] width 29 height 27
radio input "true"
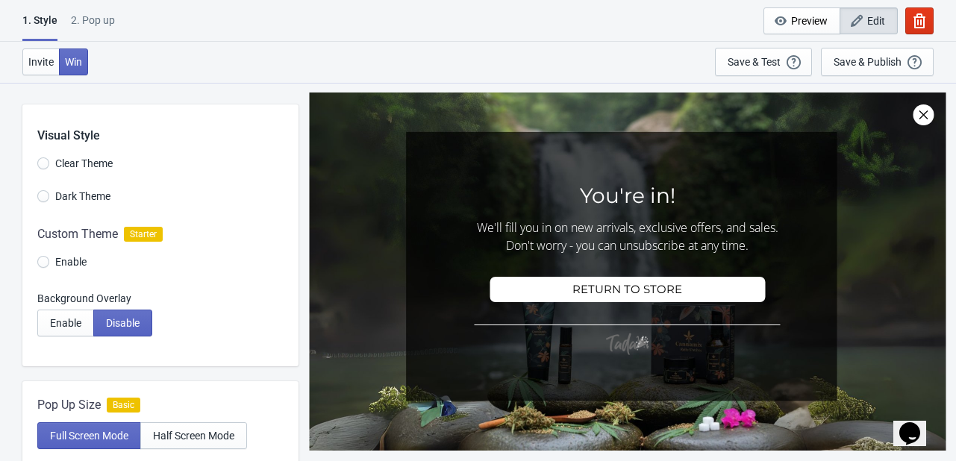
click at [107, 19] on div "2. Pop up" at bounding box center [93, 26] width 44 height 26
select select "once"
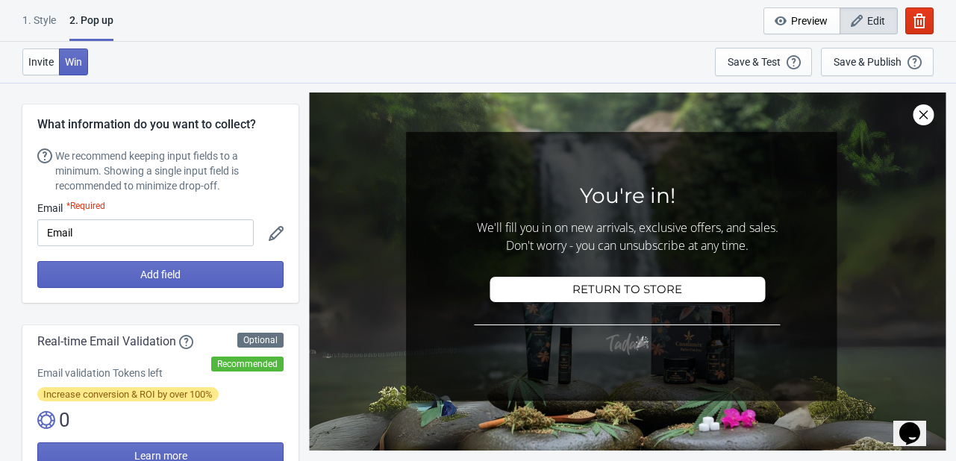
click at [102, 21] on div "2. Pop up" at bounding box center [91, 27] width 44 height 28
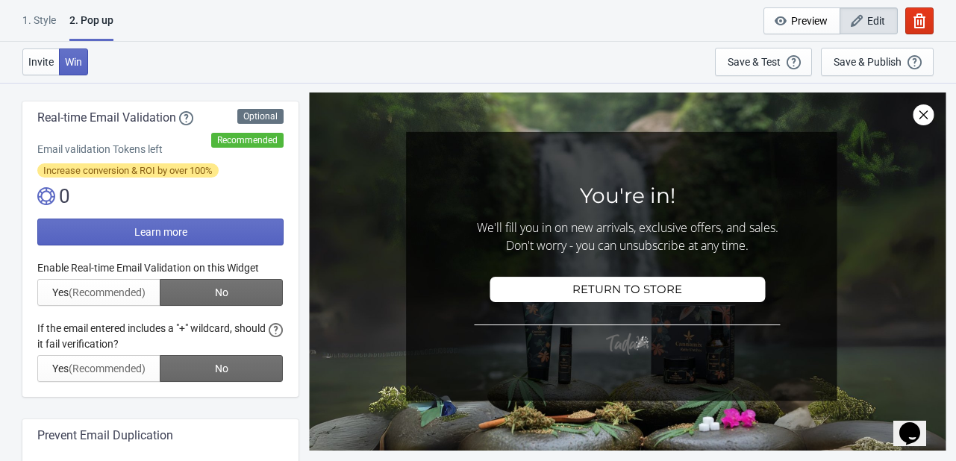
scroll to position [299, 0]
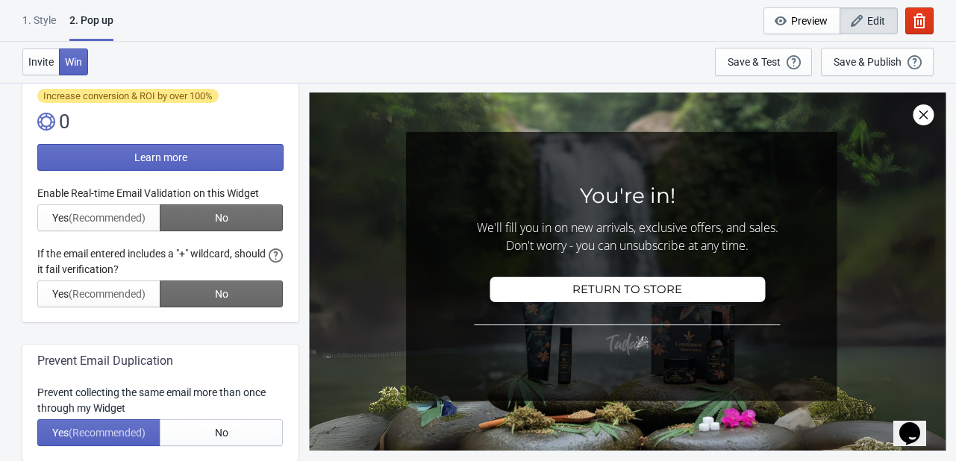
click at [71, 222] on div at bounding box center [160, 247] width 246 height 122
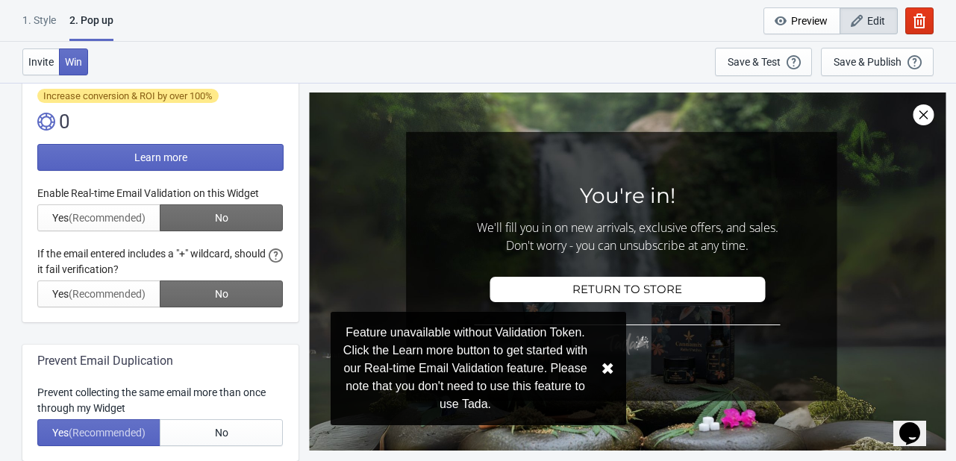
click at [108, 296] on div at bounding box center [160, 247] width 246 height 122
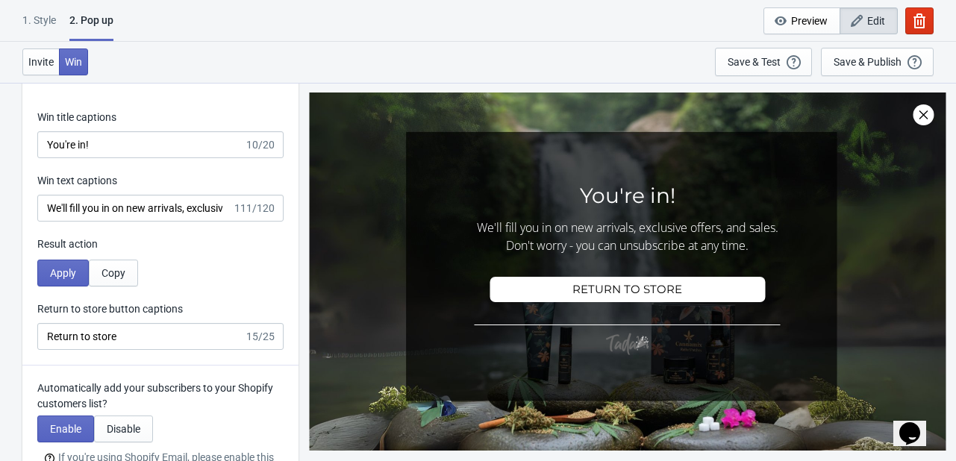
scroll to position [2314, 0]
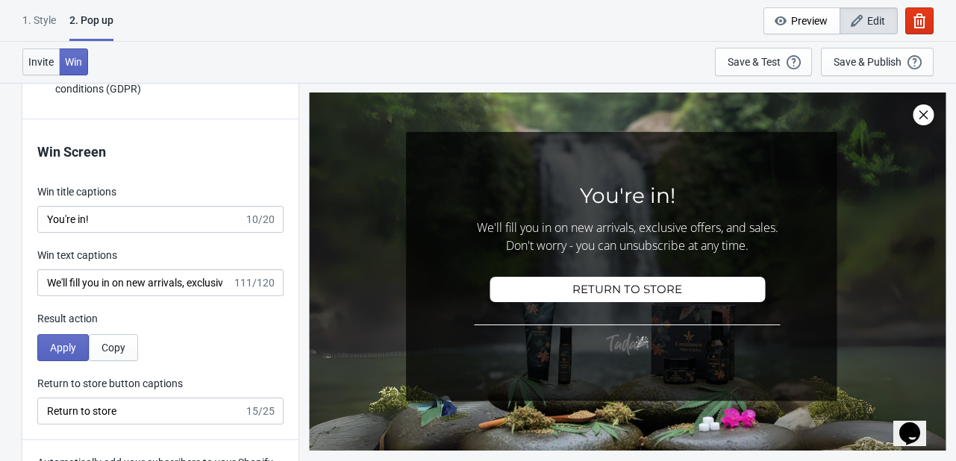
click at [40, 62] on span "Invite" at bounding box center [40, 62] width 25 height 12
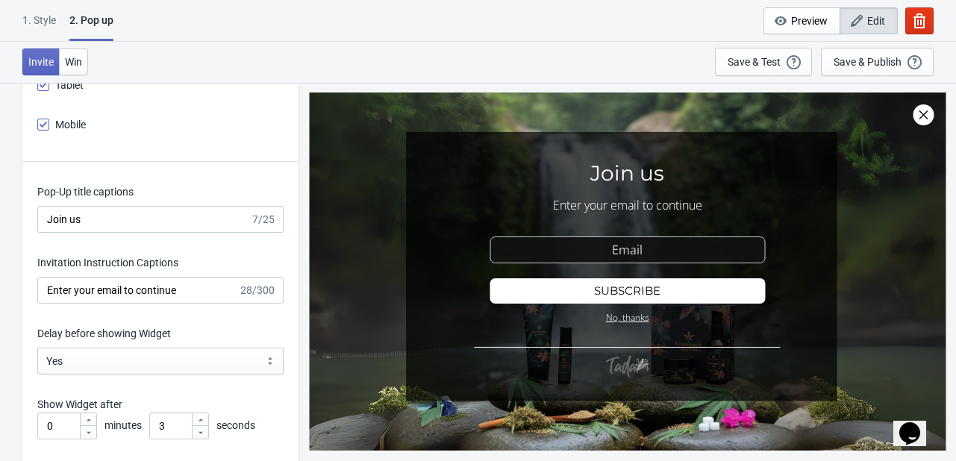
scroll to position [1568, 0]
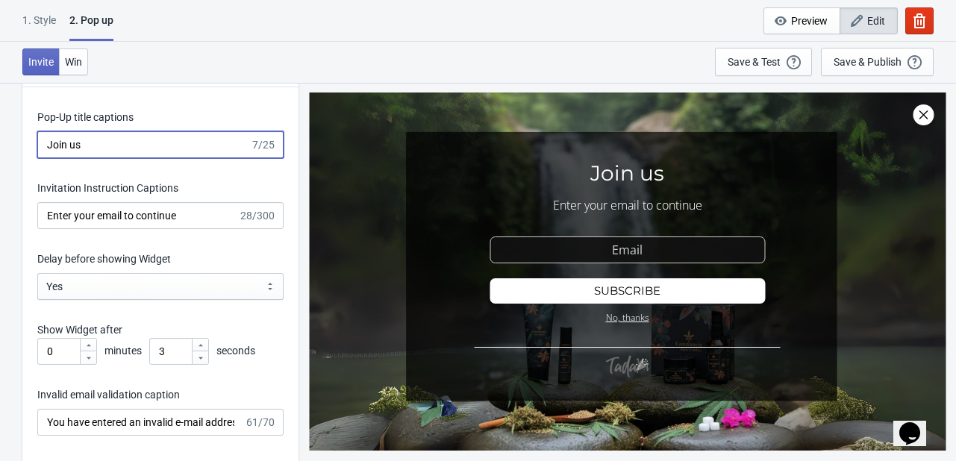
click at [87, 140] on input "Join us" at bounding box center [143, 144] width 213 height 27
paste input "Your Discount Is Locked"
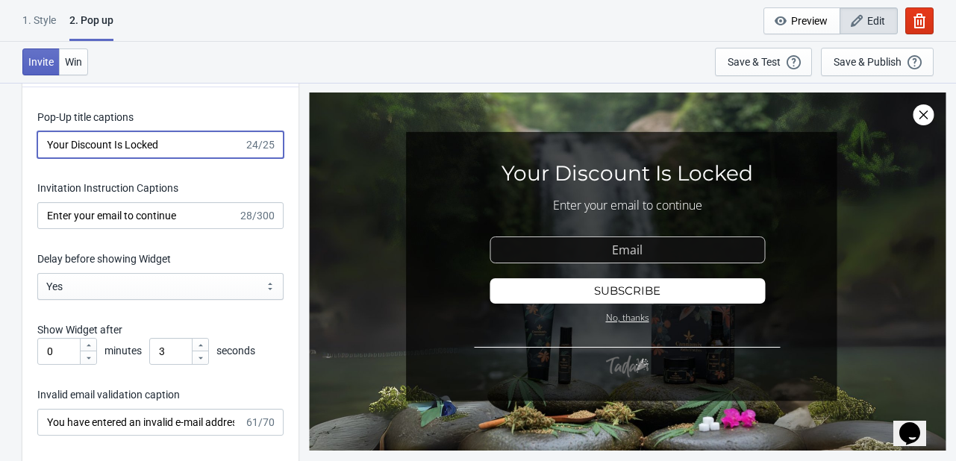
type input "Your Discount Is Locked"
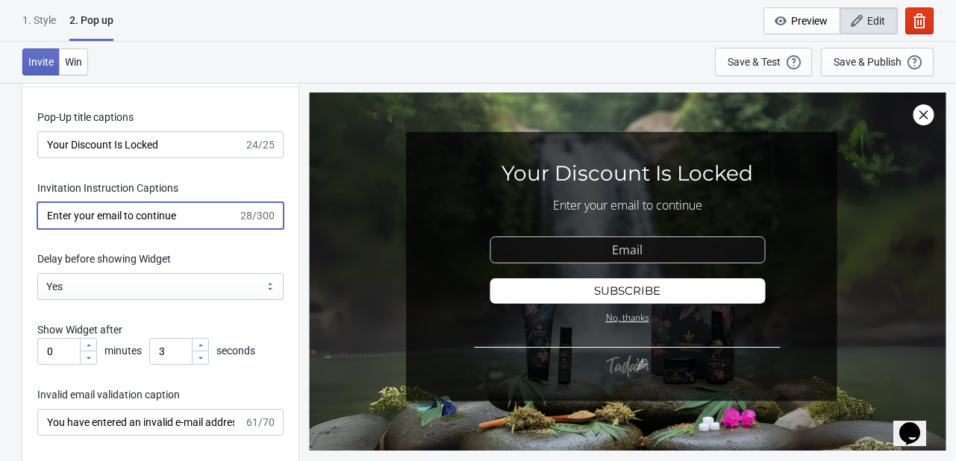
click at [127, 215] on input "Enter your email to continue" at bounding box center [137, 215] width 201 height 27
paste input "But guess what? Your email is the key 🗝️ Sign up & grab 10% OFF instantly!"
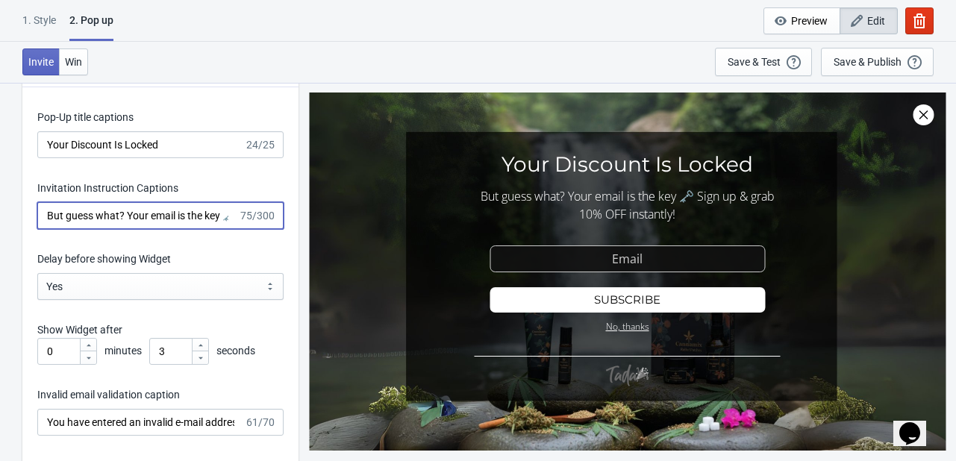
scroll to position [0, 167]
click at [66, 216] on input "But guess what? Your email is the key 🗝️ Sign up & grab 10% OFF instantly!" at bounding box center [137, 215] width 201 height 27
type input "But guess what? Your email is the key 🗝️ Sign up & grab 10% OFF instantly!"
click at [290, 54] on div "Invite Win Save & Test Open a Widget Preview of your site so that you can try i…" at bounding box center [478, 62] width 956 height 41
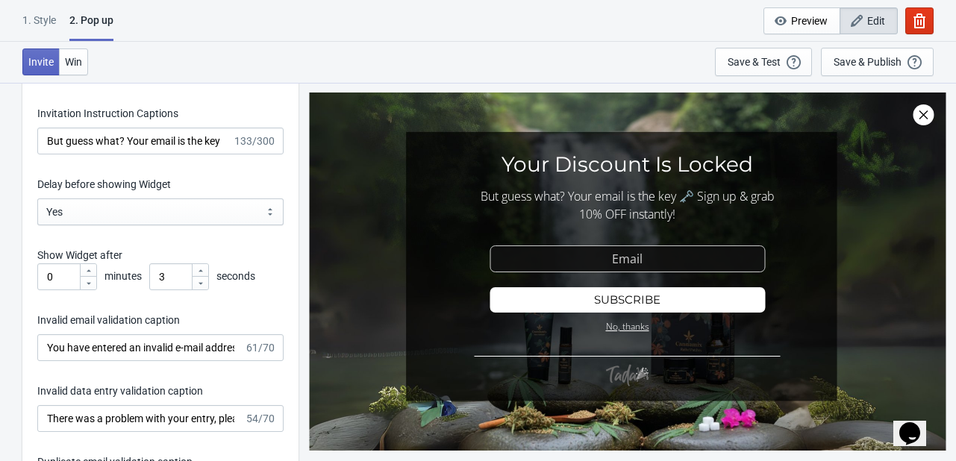
scroll to position [1717, 0]
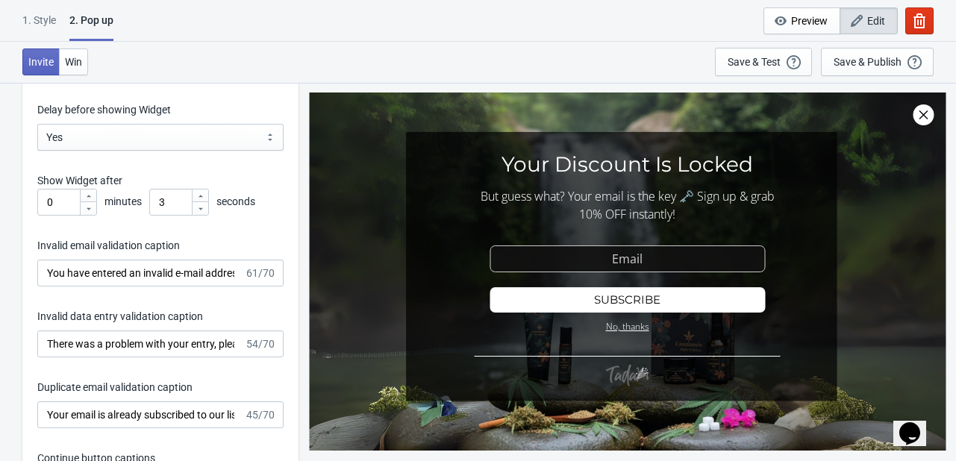
click at [203, 211] on icon at bounding box center [200, 209] width 9 height 9
click at [197, 196] on icon at bounding box center [200, 196] width 9 height 9
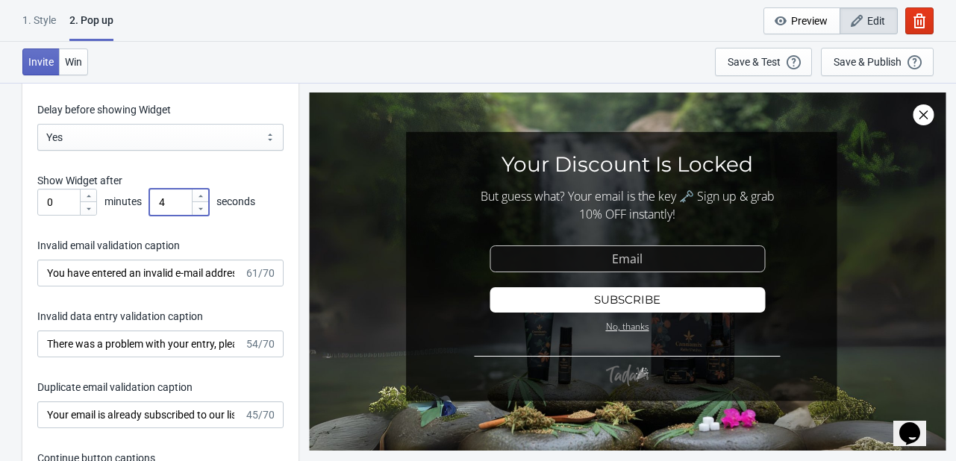
click at [197, 196] on icon at bounding box center [200, 196] width 9 height 9
click at [203, 212] on icon at bounding box center [200, 209] width 9 height 9
type input "3"
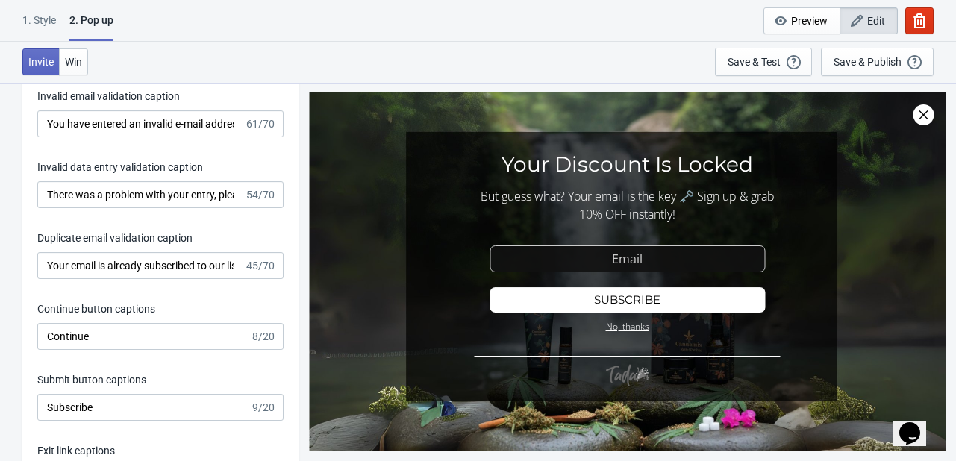
scroll to position [1792, 0]
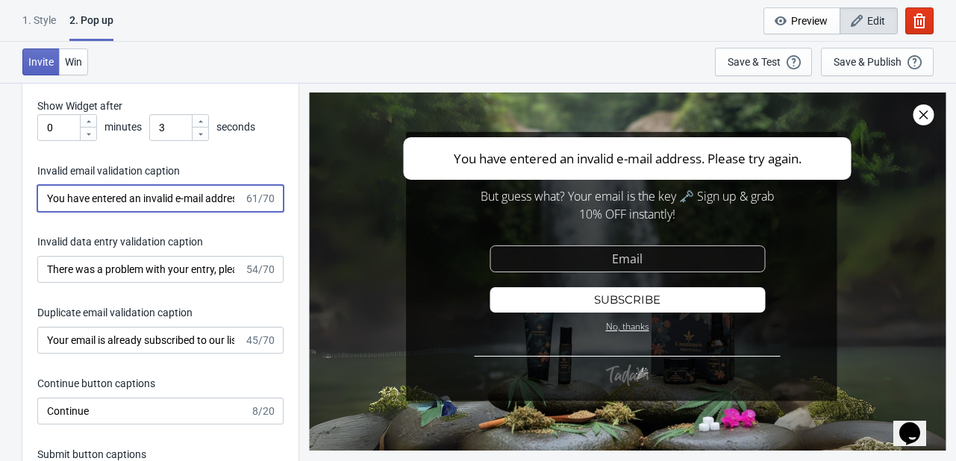
click at [152, 193] on input "You have entered an invalid e-mail address. Please try again." at bounding box center [140, 198] width 207 height 27
paste input "Oops! That email doesn’t look right. Try again"
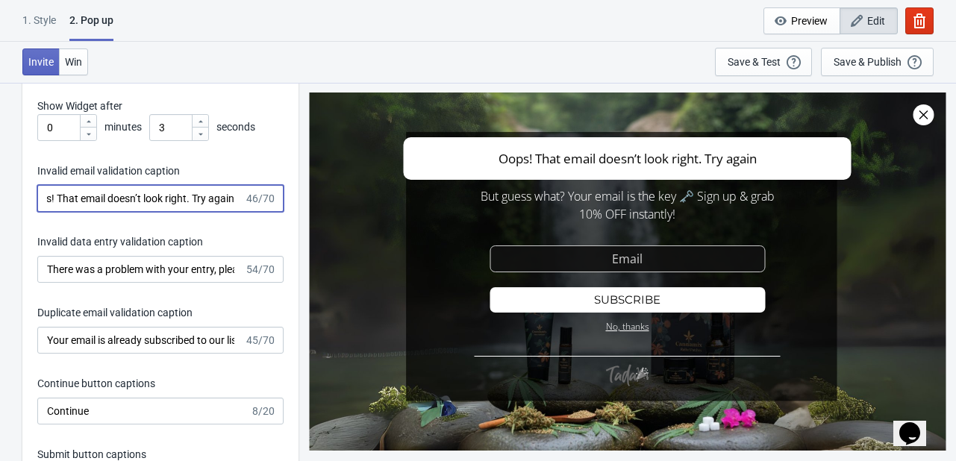
type input "Oops! That email doesn’t look right. Try again"
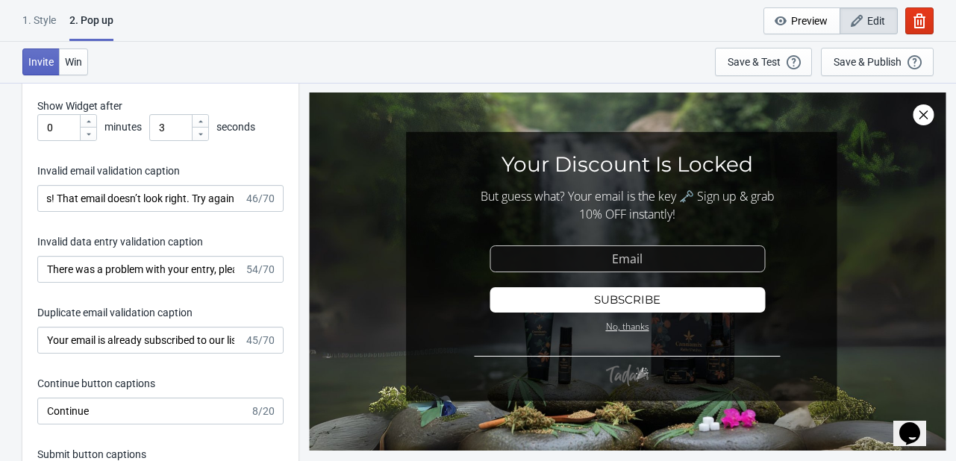
scroll to position [0, 0]
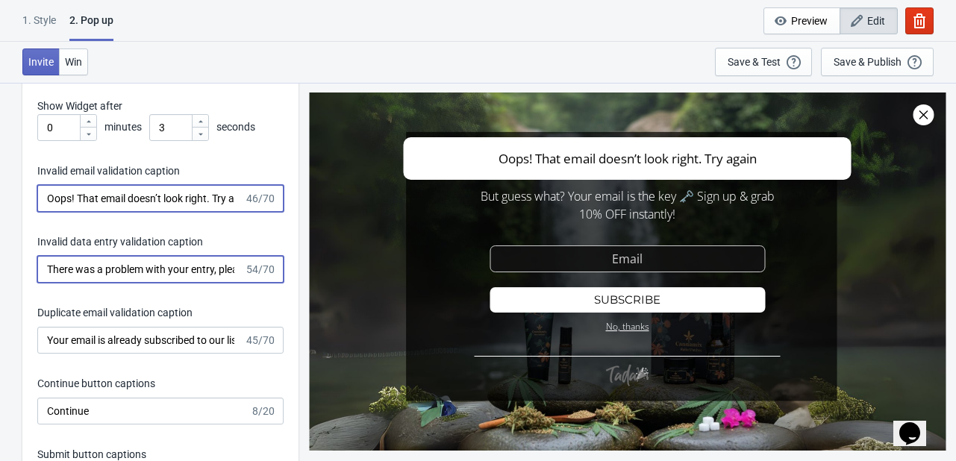
click at [116, 269] on input "There was a problem with your entry, please try again." at bounding box center [140, 269] width 207 height 27
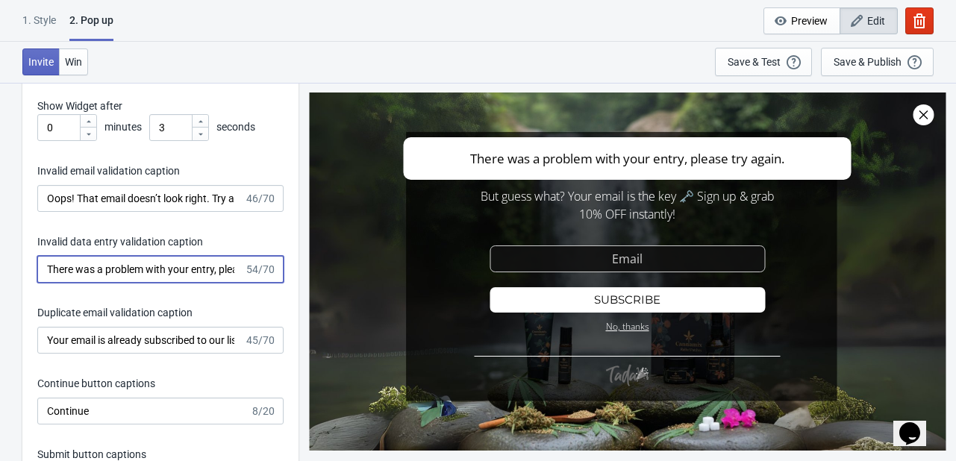
click at [116, 269] on input "There was a problem with your entry, please try again." at bounding box center [140, 269] width 207 height 27
paste input "Hmm… that email seems off. Wanna give it another shot?"
click at [117, 280] on input "Hmm… that email seems off. Wanna give it another shot?" at bounding box center [140, 269] width 207 height 27
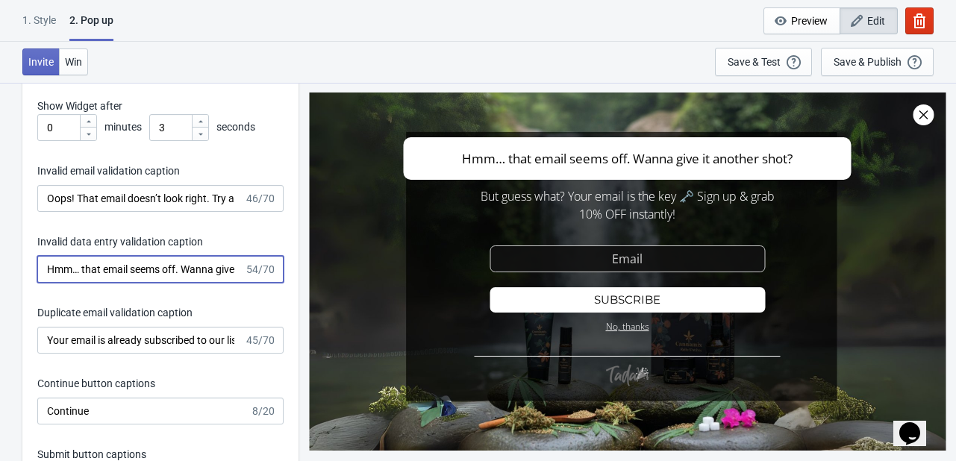
click at [121, 275] on input "Hmm… that email seems off. Wanna give it another shot?" at bounding box center [140, 269] width 207 height 27
paste input "Uh-oh! Data glitch. Let’s try that one more time"
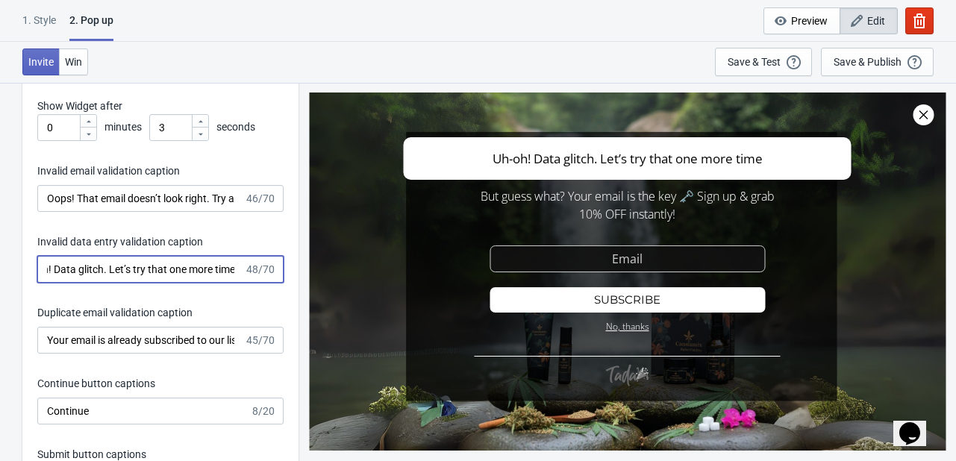
type input "Uh-oh! Data glitch. Let’s try that one more time"
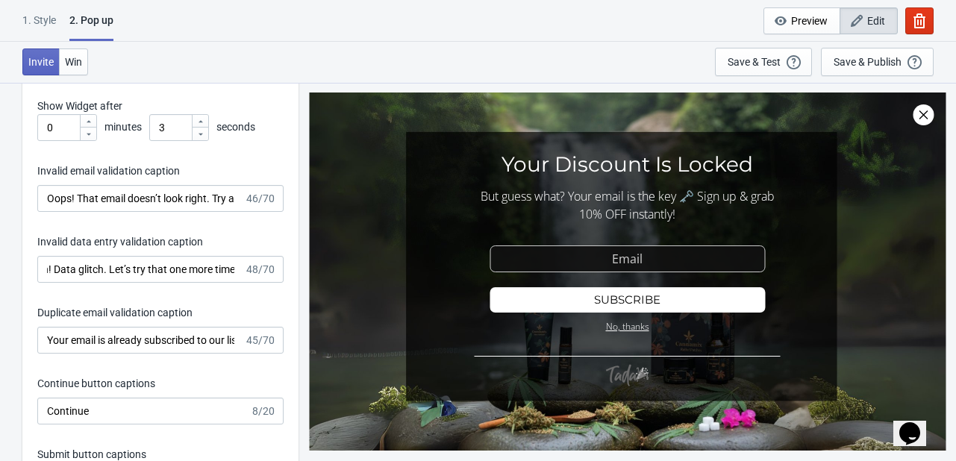
scroll to position [0, 0]
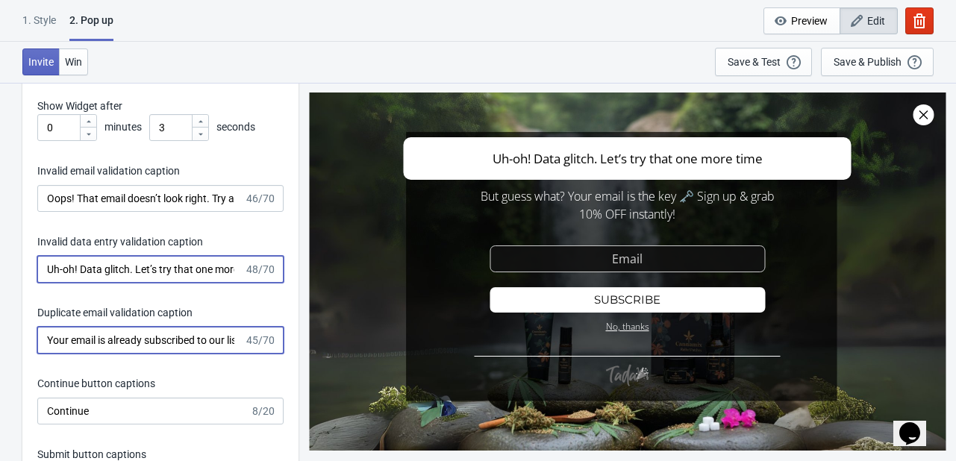
click at [110, 344] on input "Your email is already subscribed to our list." at bounding box center [140, 340] width 207 height 27
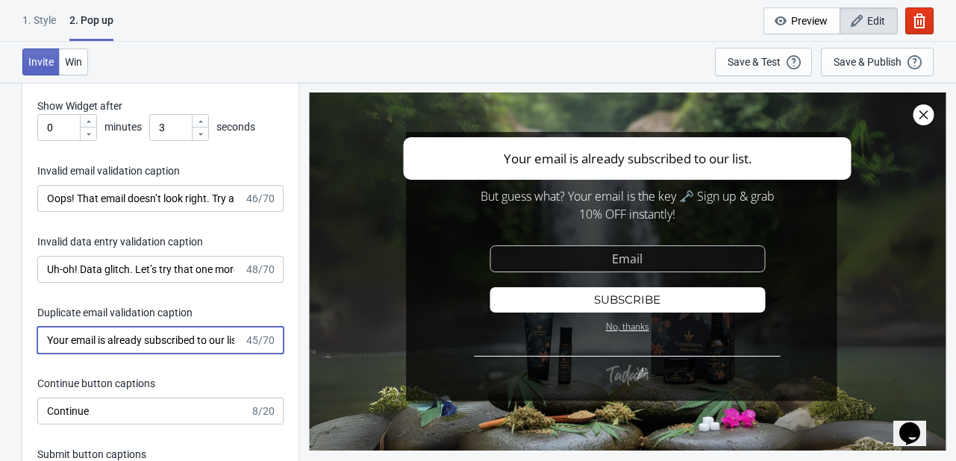
click at [110, 344] on input "Your email is already subscribed to our list." at bounding box center [140, 340] width 207 height 27
paste input "Looks like you’re already on our list 🎉 (Smart move!)"
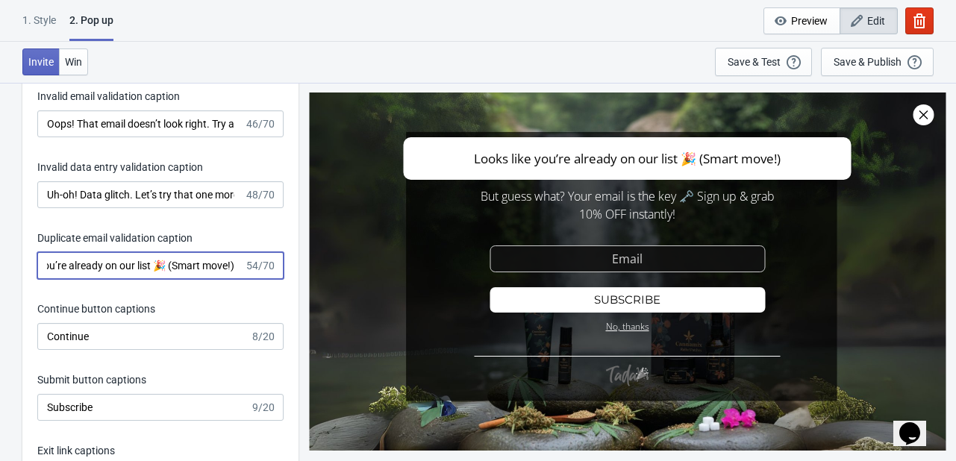
scroll to position [1941, 0]
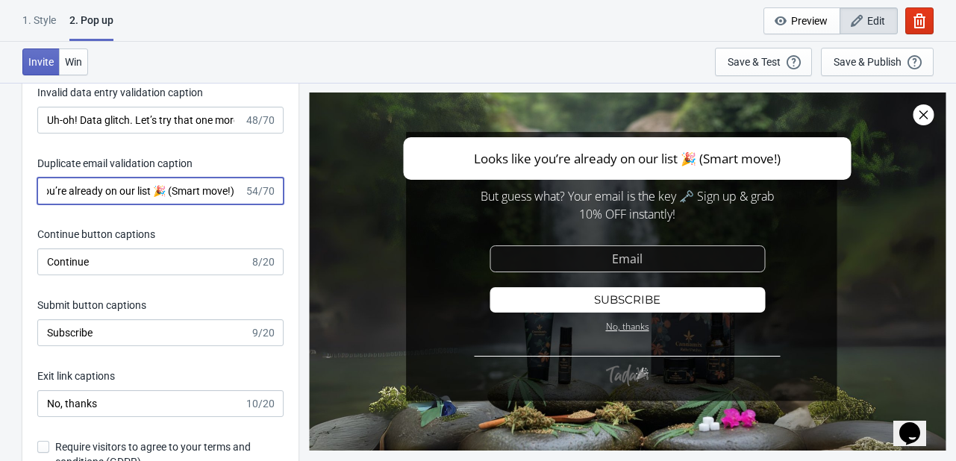
type input "Looks like you’re already on our list 🎉 (Smart move!)"
click at [78, 266] on input "Continue" at bounding box center [143, 262] width 213 height 27
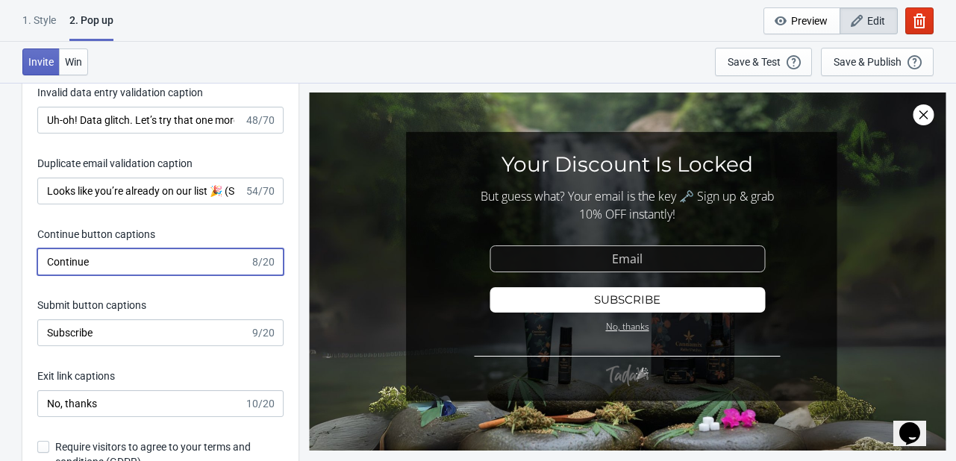
click at [78, 266] on input "Continue" at bounding box center [143, 262] width 213 height 27
paste input "Unlock My Deal"
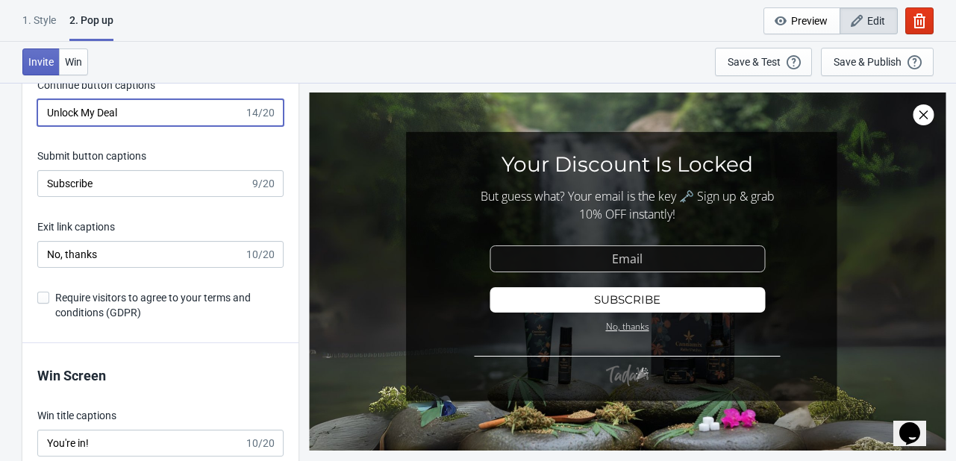
scroll to position [2165, 0]
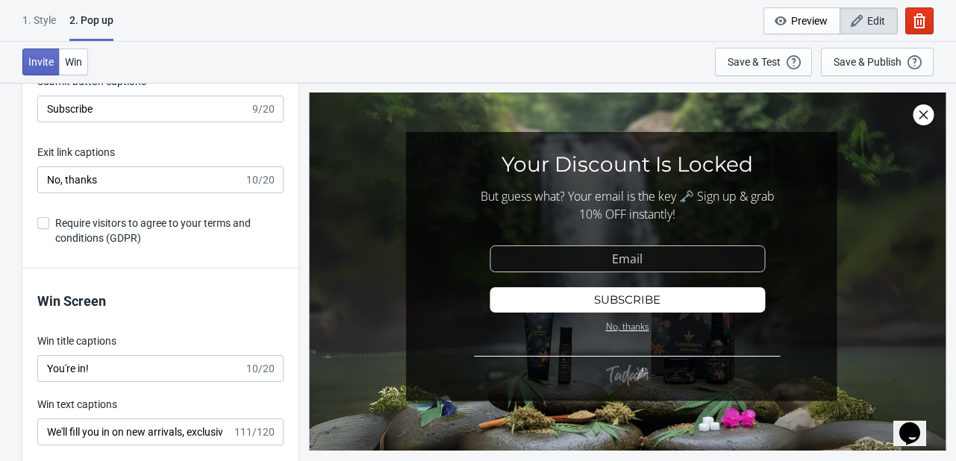
type input "Unlock My Deal"
click at [73, 111] on input "Subscribe" at bounding box center [143, 109] width 213 height 27
paste input "Count Me In"
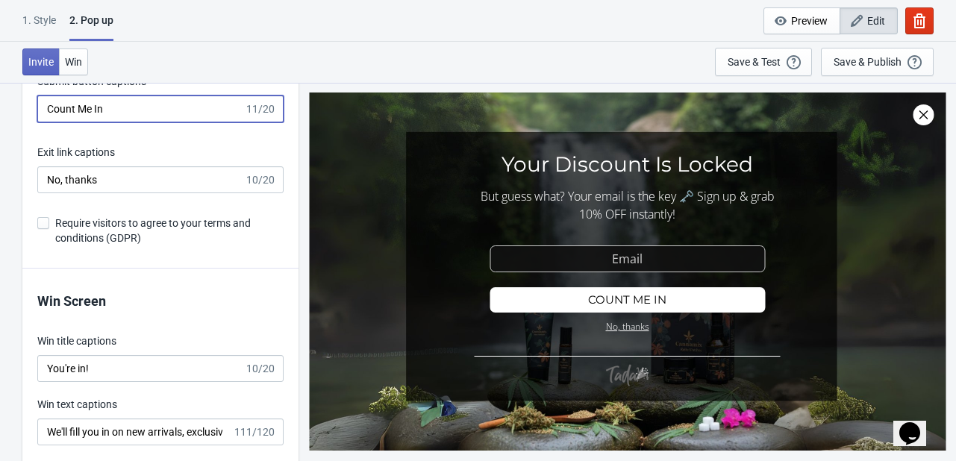
type input "Count Me In"
click at [88, 173] on input "No, thanks" at bounding box center [140, 179] width 207 height 27
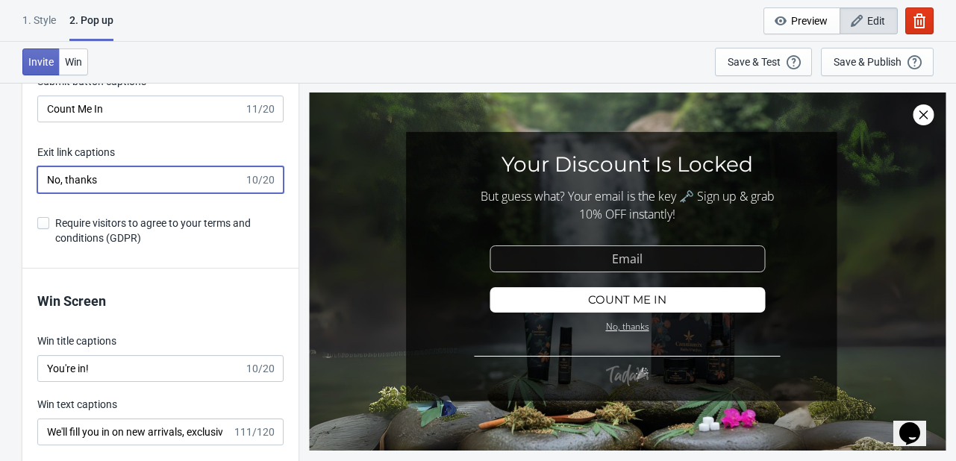
click at [88, 173] on input "No, thanks" at bounding box center [140, 179] width 207 height 27
click at [87, 172] on input "No, thanks" at bounding box center [140, 179] width 207 height 27
paste input "Maybe Later"
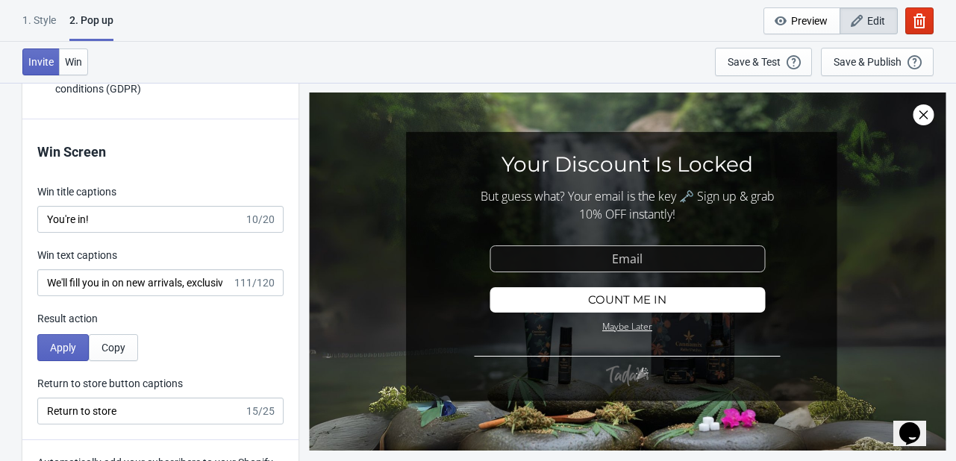
type input "Maybe Later"
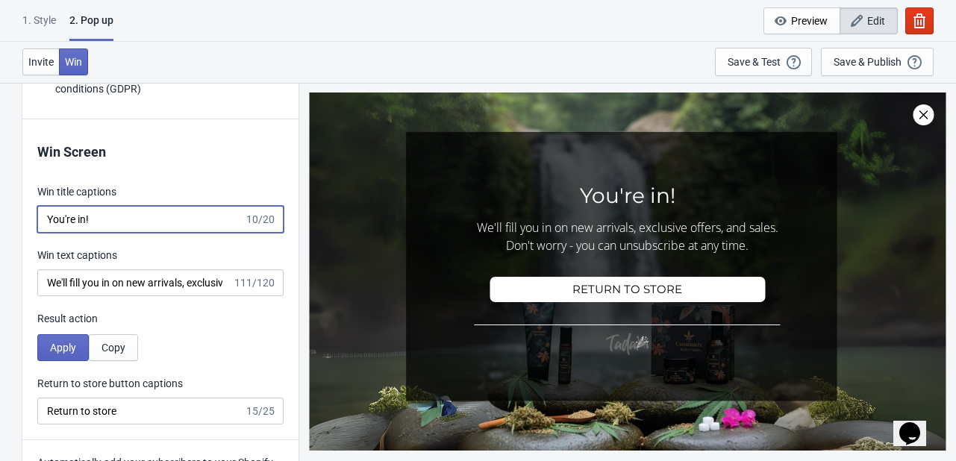
click at [74, 214] on input "You're in!" at bounding box center [140, 219] width 207 height 27
paste input "Discount Unlocked"
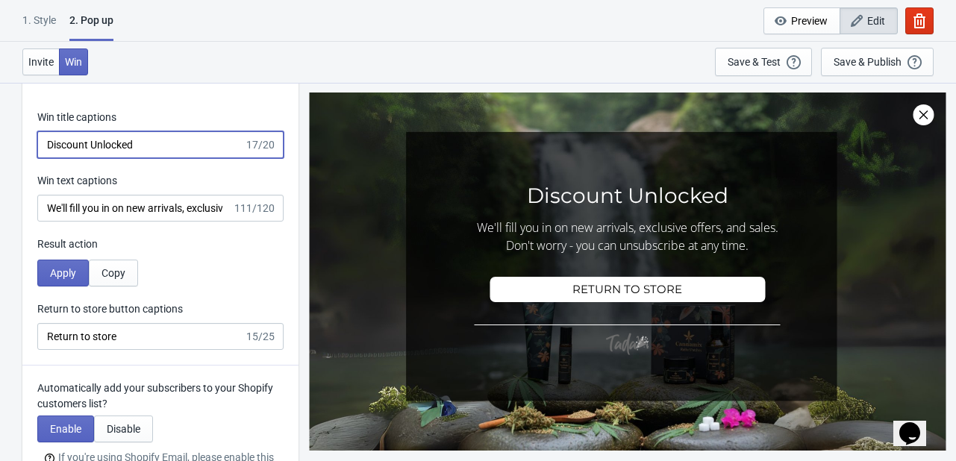
type input "Discount Unlocked"
